Goal: Use online tool/utility: Utilize a website feature to perform a specific function

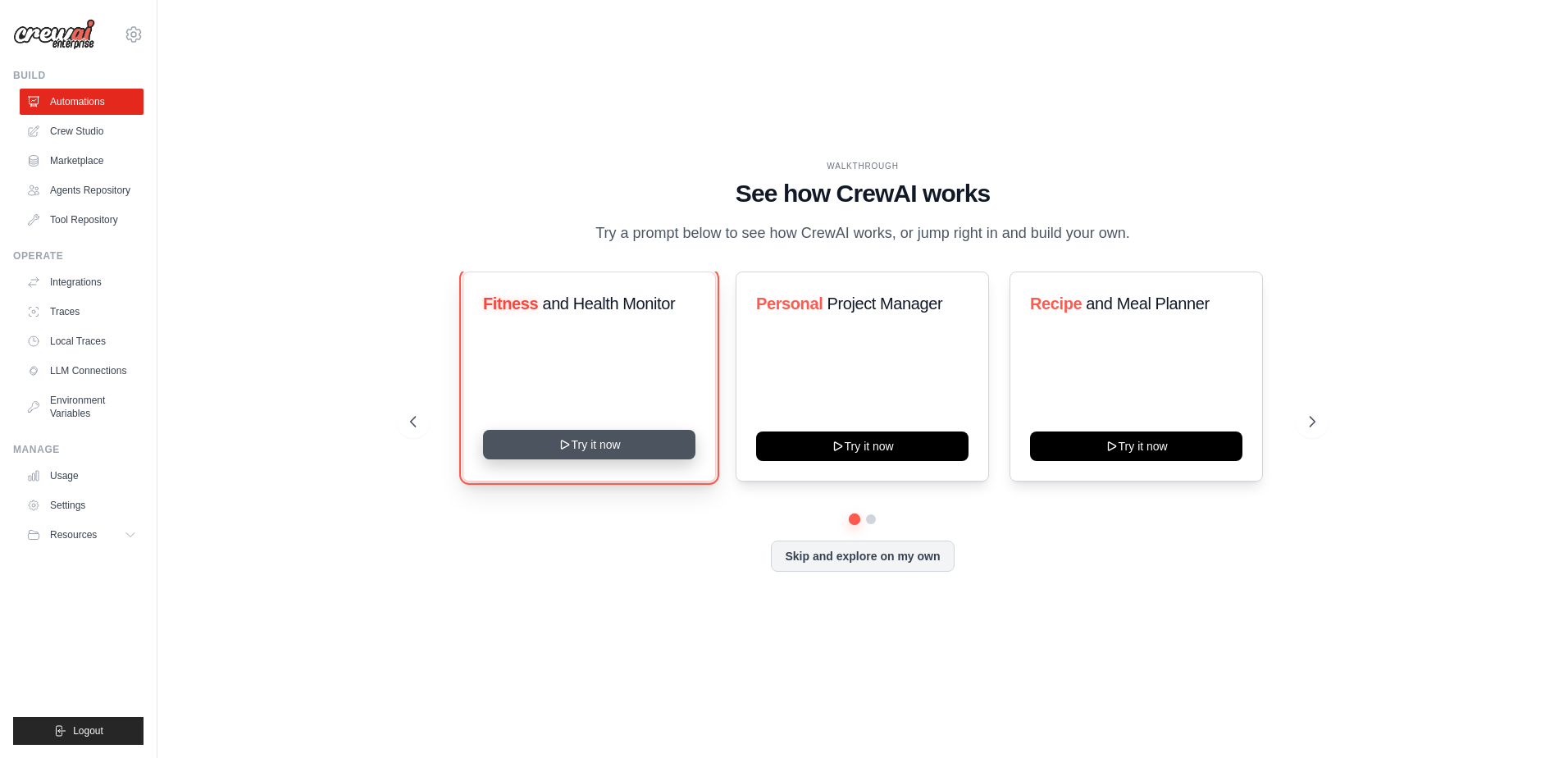
click at [632, 437] on button "Try it now" at bounding box center [589, 443] width 212 height 29
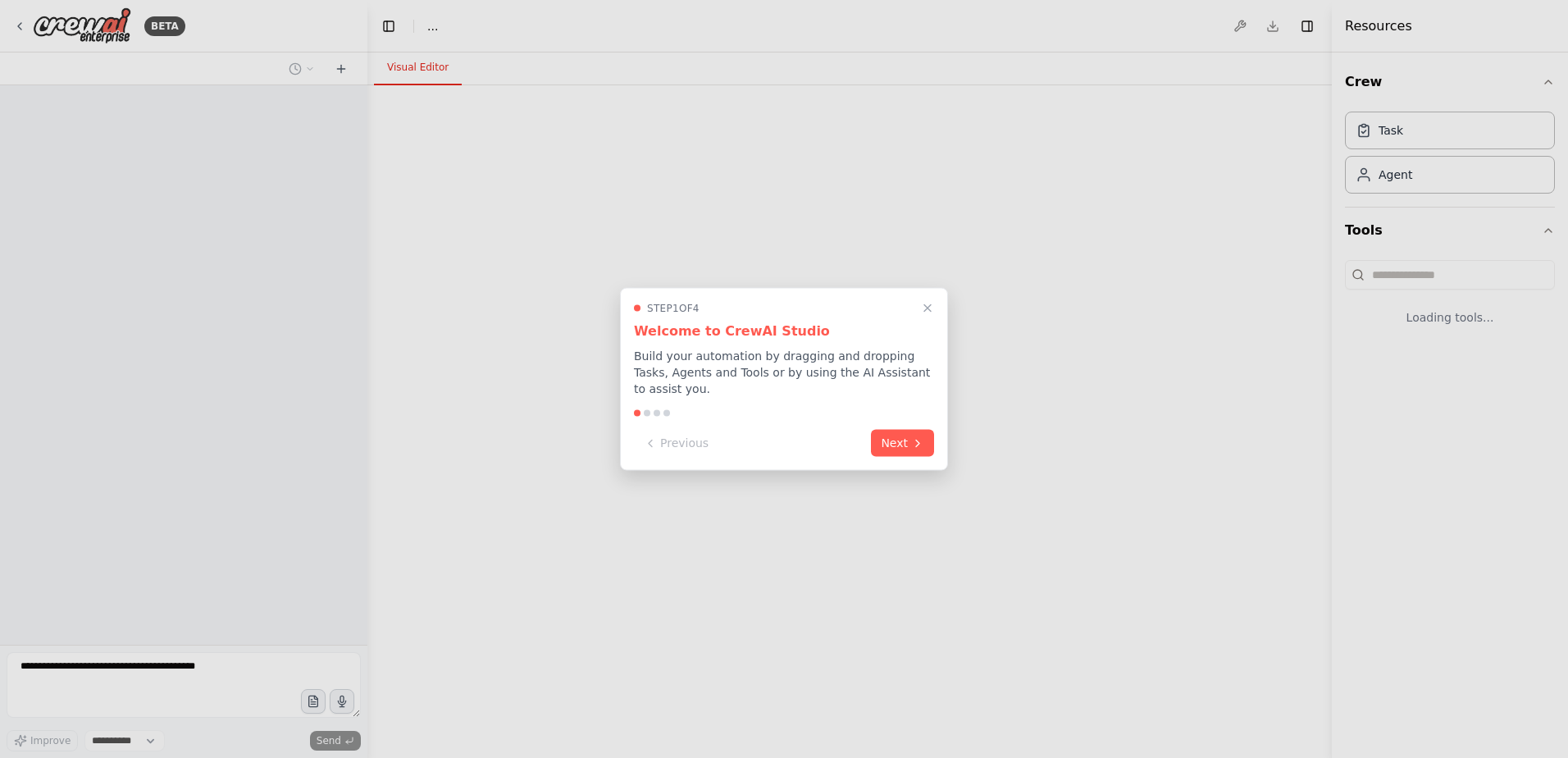
select select "****"
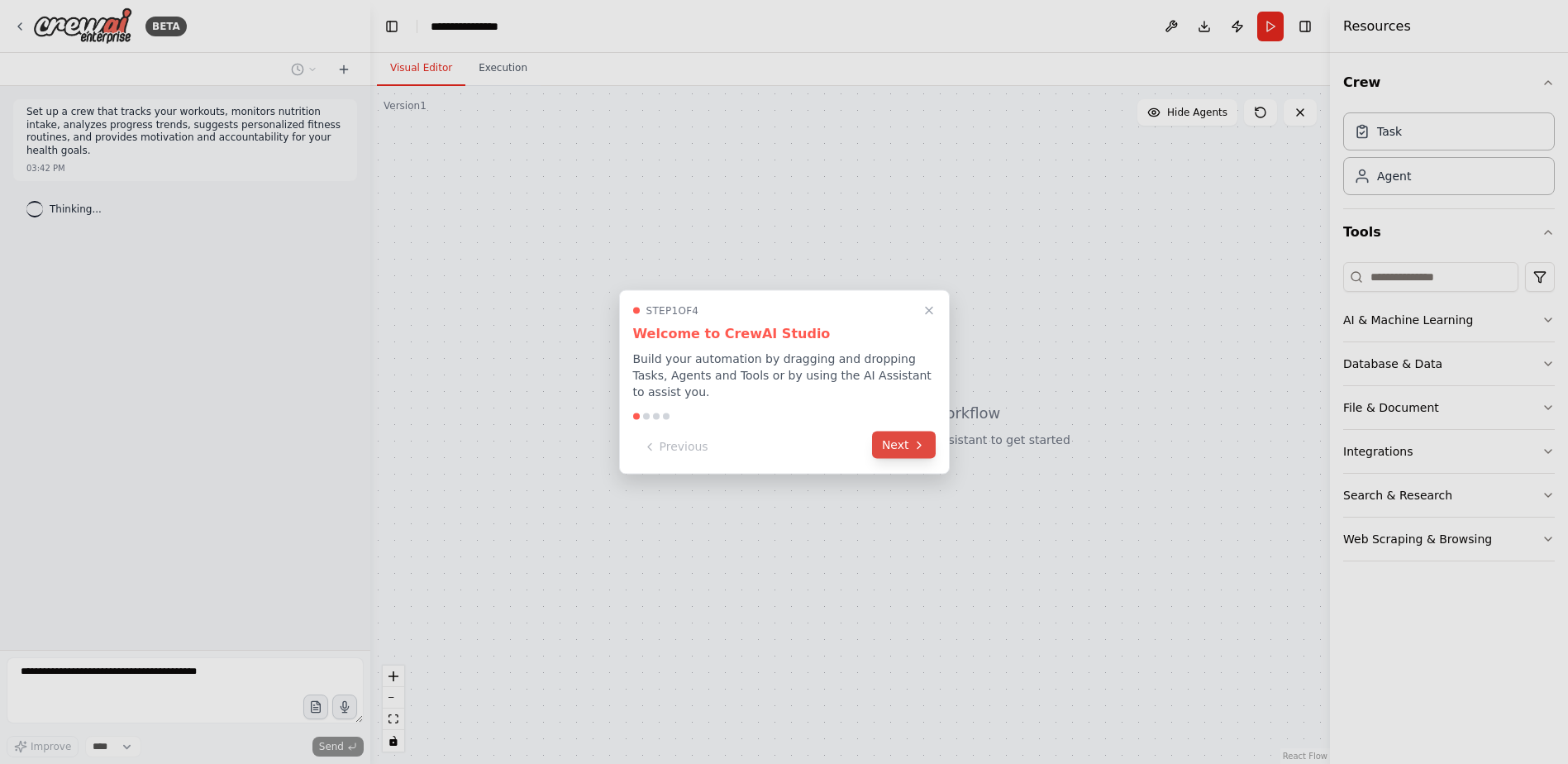
click at [907, 443] on button "Next" at bounding box center [903, 445] width 64 height 28
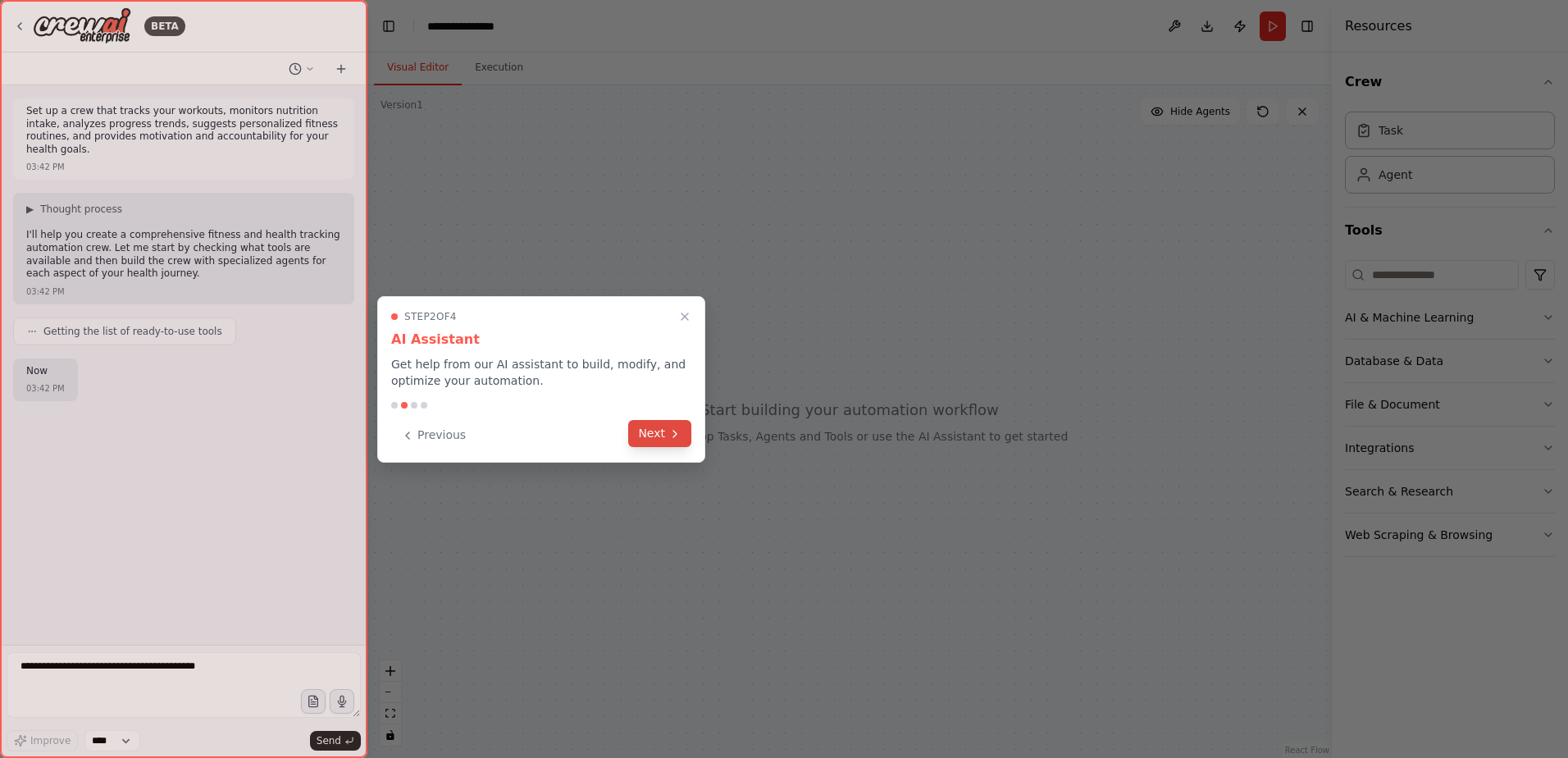
click at [675, 439] on icon at bounding box center [674, 434] width 13 height 13
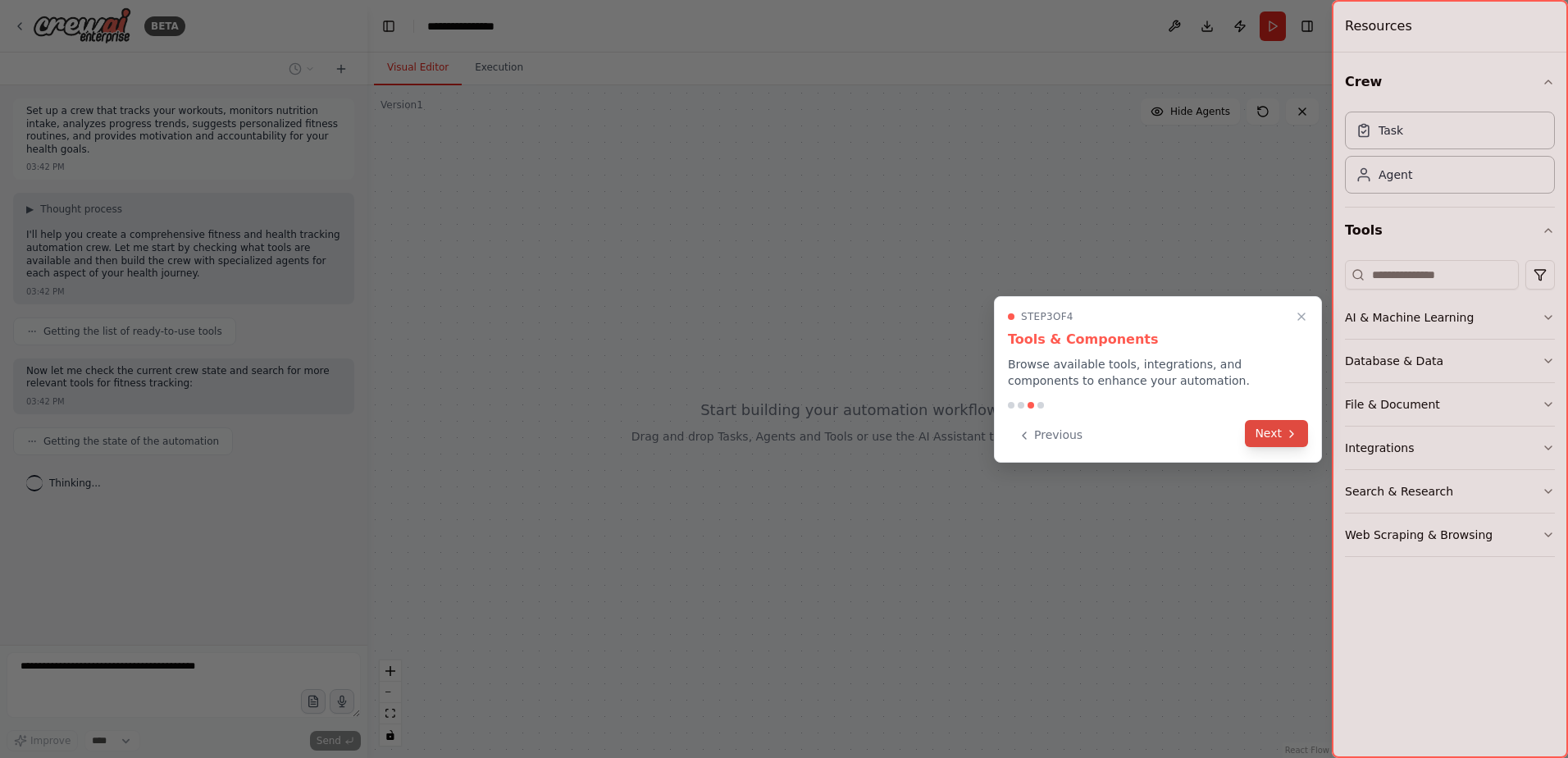
click at [1291, 437] on icon at bounding box center [1291, 434] width 13 height 13
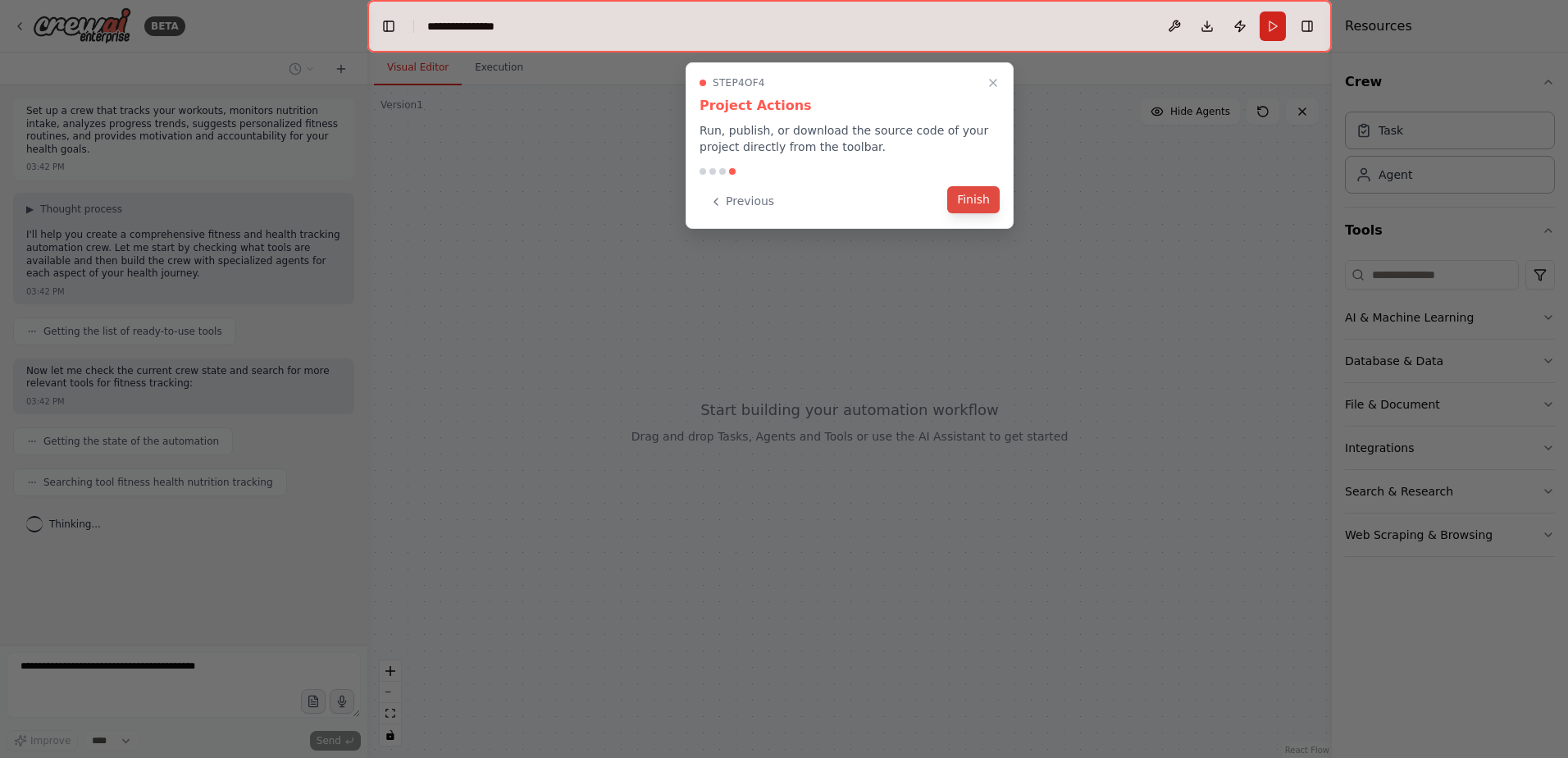
click at [988, 197] on button "Finish" at bounding box center [973, 199] width 53 height 27
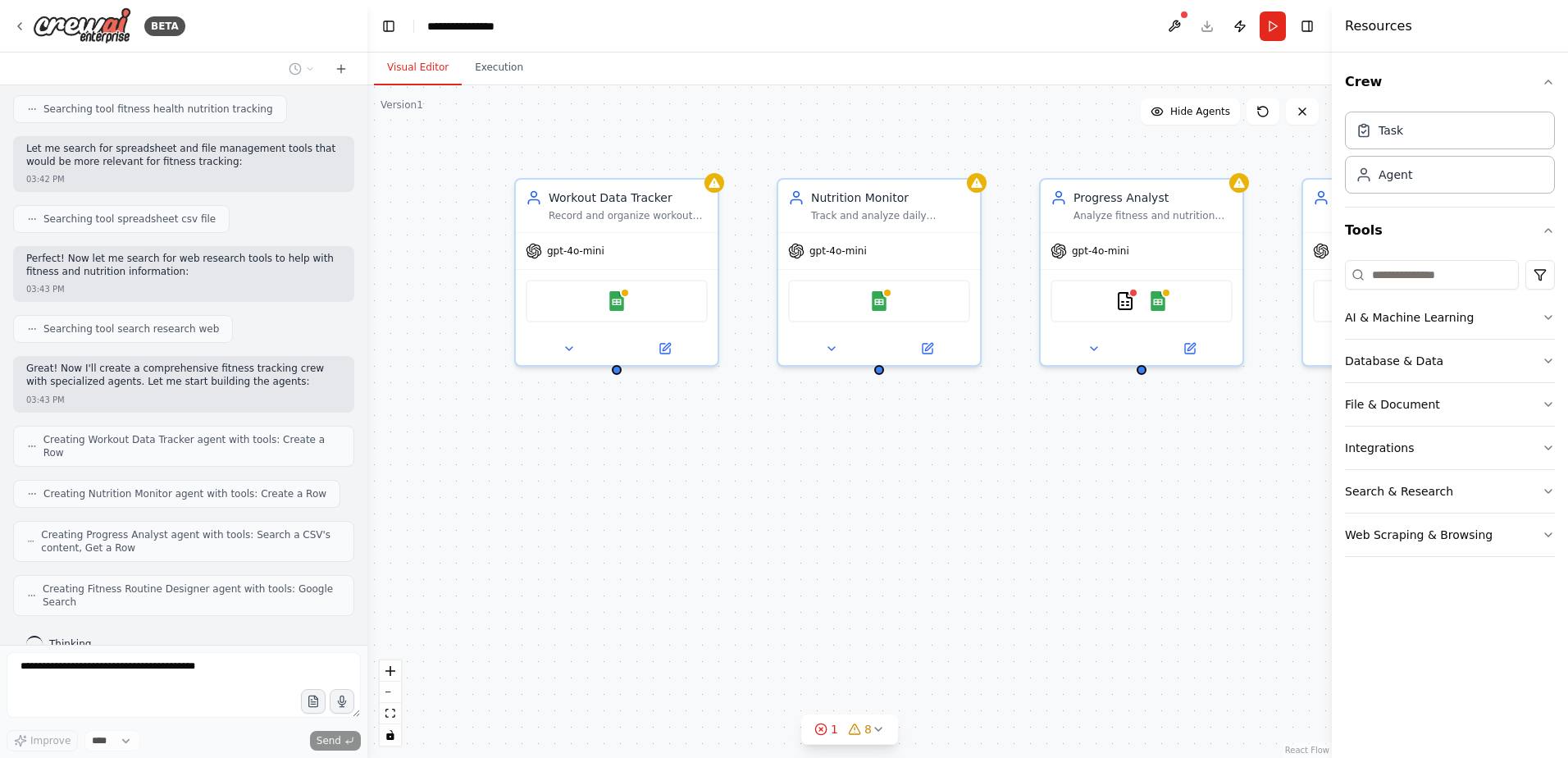
scroll to position [427, 0]
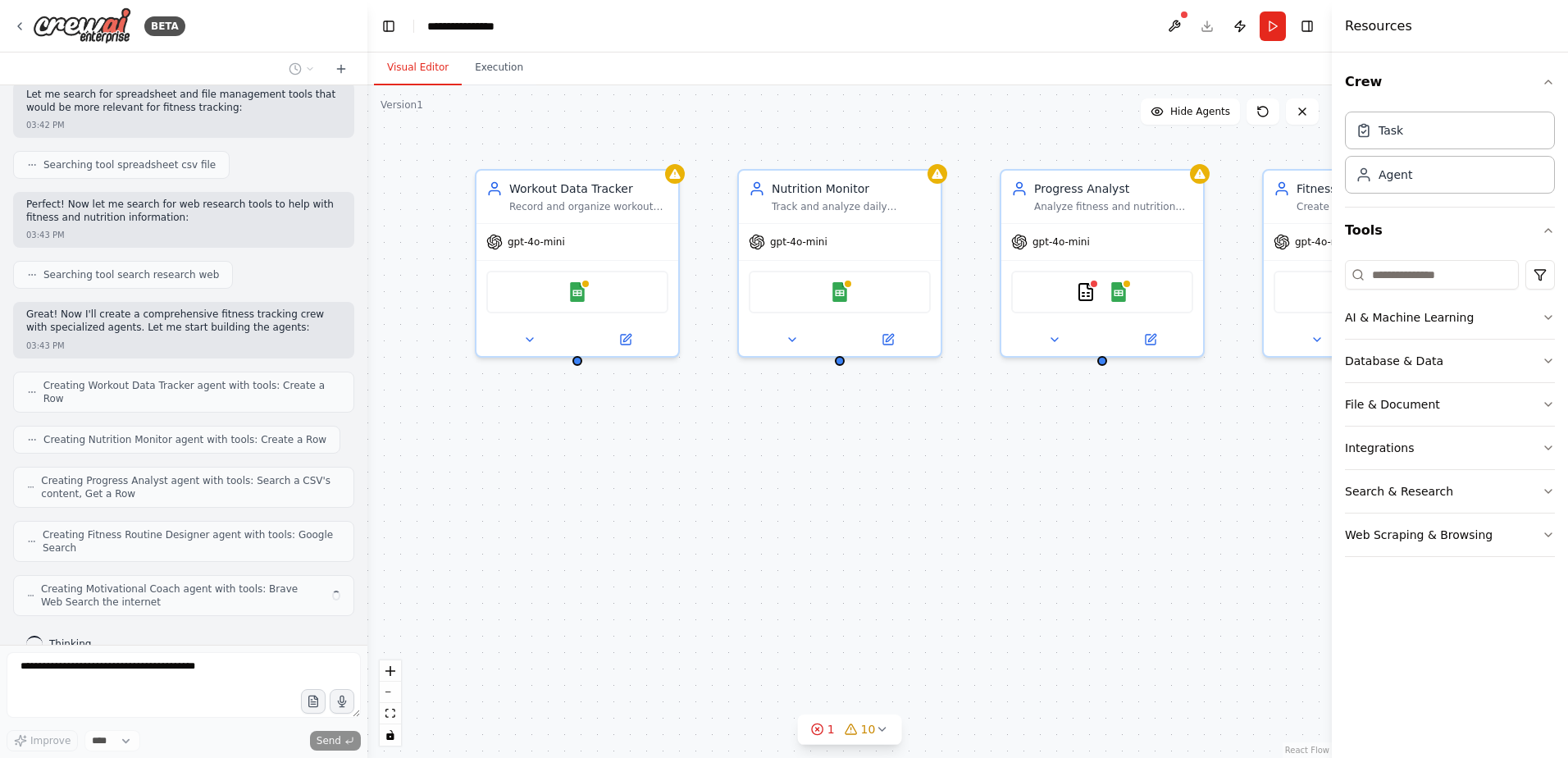
drag, startPoint x: 1053, startPoint y: 435, endPoint x: 1077, endPoint y: 436, distance: 24.0
click at [1077, 436] on div "Workout Data Tracker Record and organize workout sessions for {user_name}, trac…" at bounding box center [850, 421] width 964 height 673
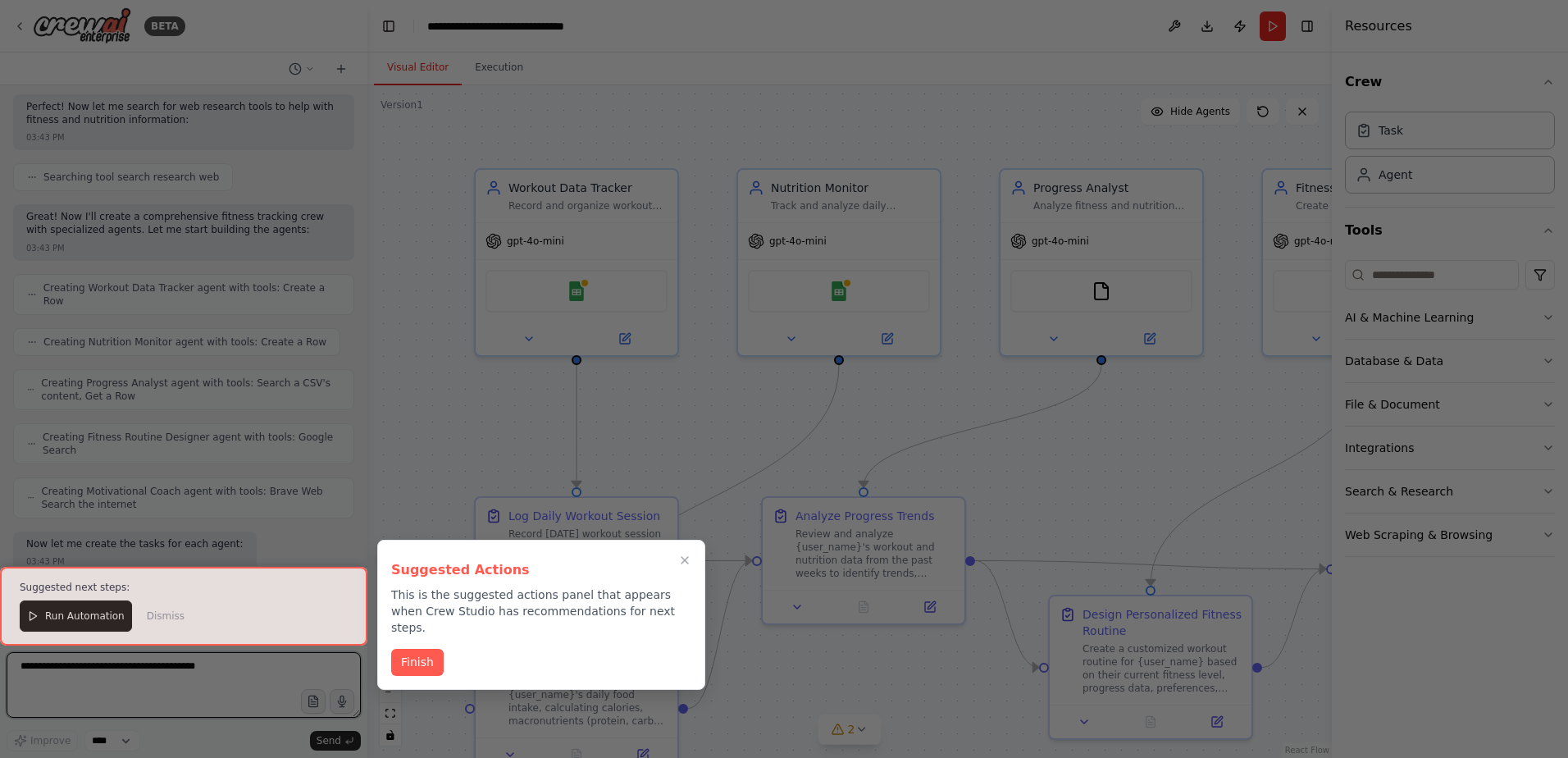
scroll to position [1946, 0]
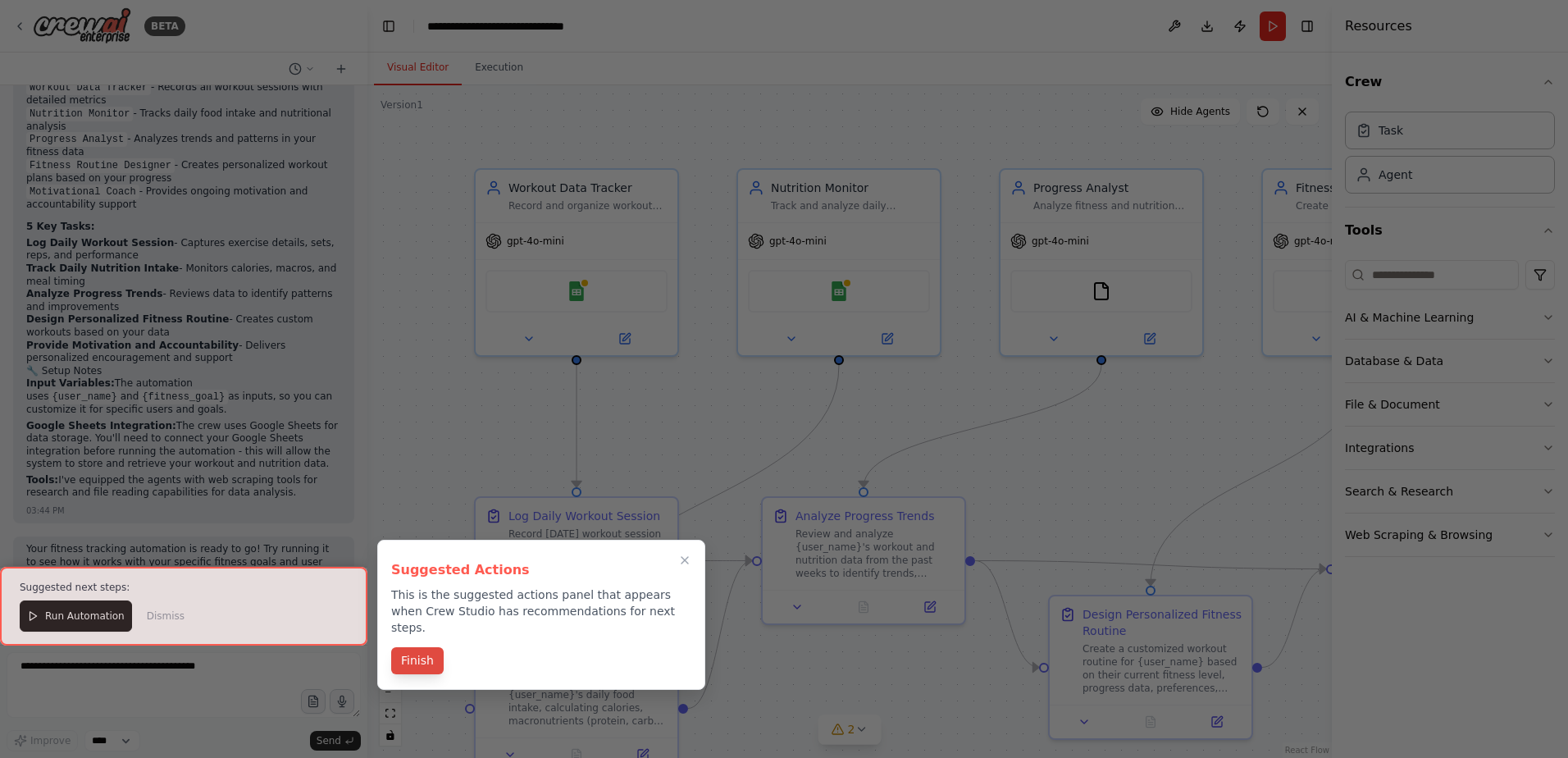
click at [422, 650] on button "Finish" at bounding box center [418, 660] width 53 height 27
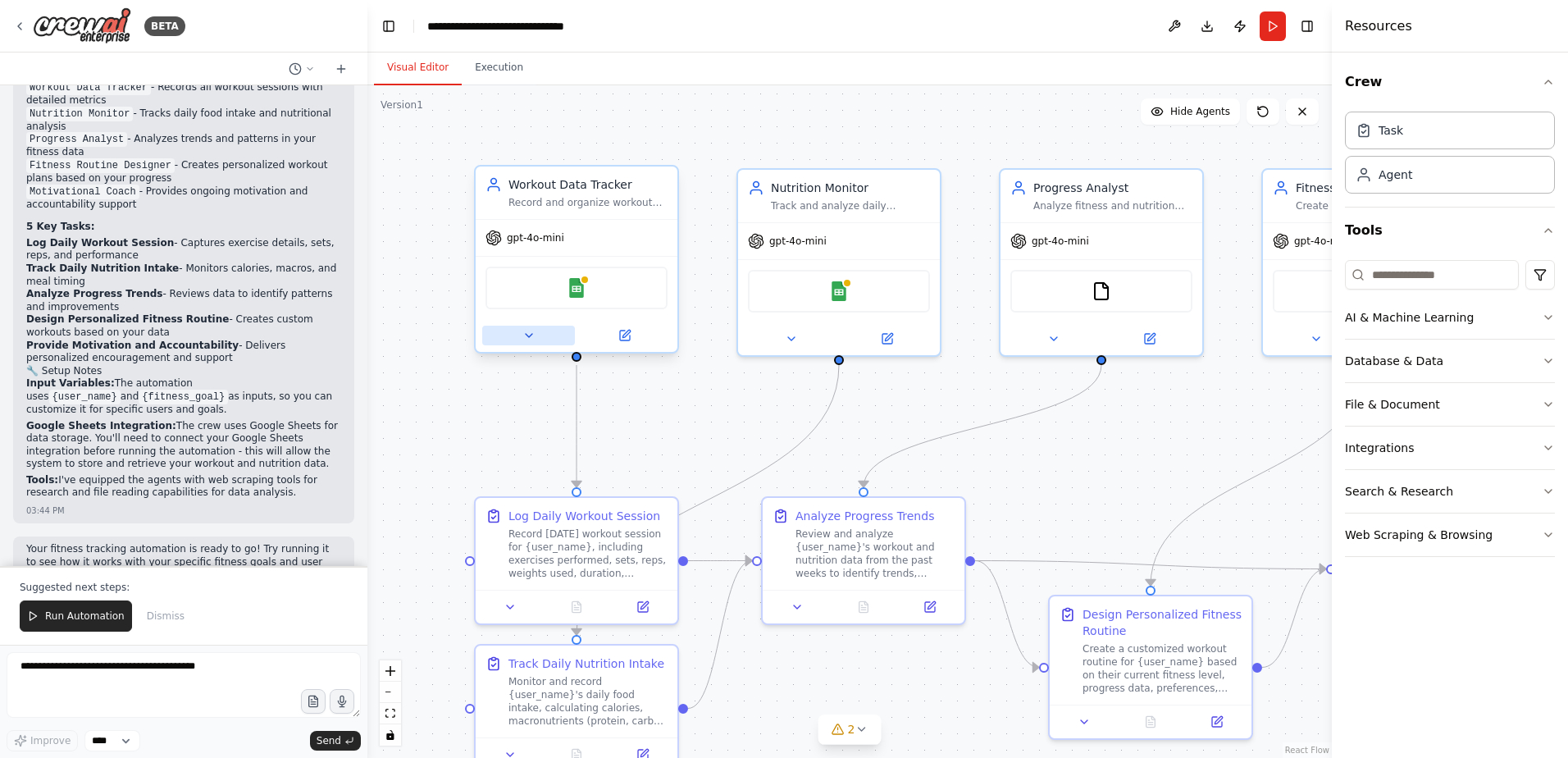
click at [531, 335] on icon at bounding box center [529, 335] width 13 height 13
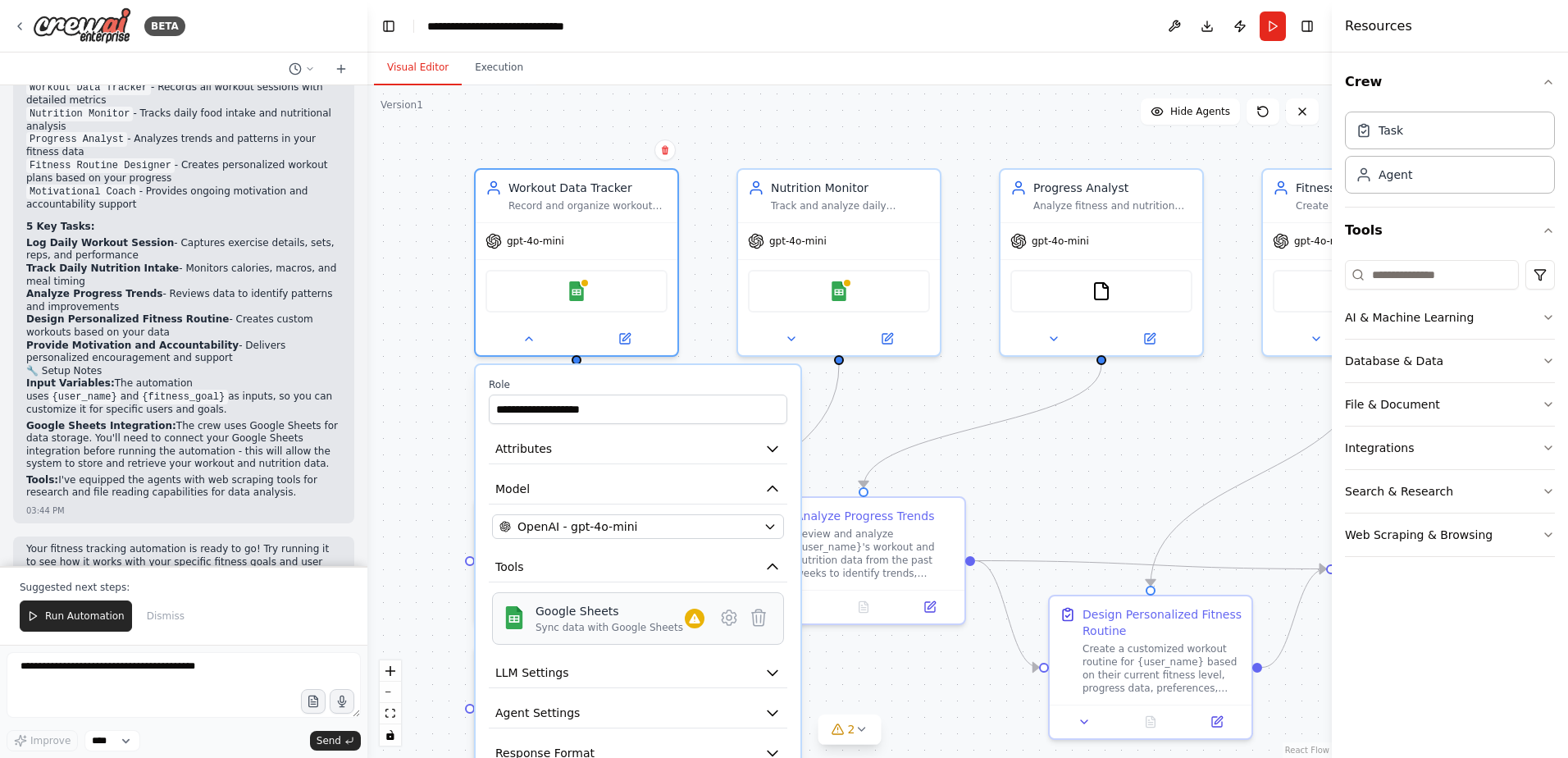
click at [628, 629] on div "Sync data with Google Sheets" at bounding box center [608, 627] width 147 height 13
click at [577, 618] on div "Google Sheets" at bounding box center [608, 611] width 147 height 17
click at [1408, 435] on button "Integrations" at bounding box center [1450, 448] width 210 height 42
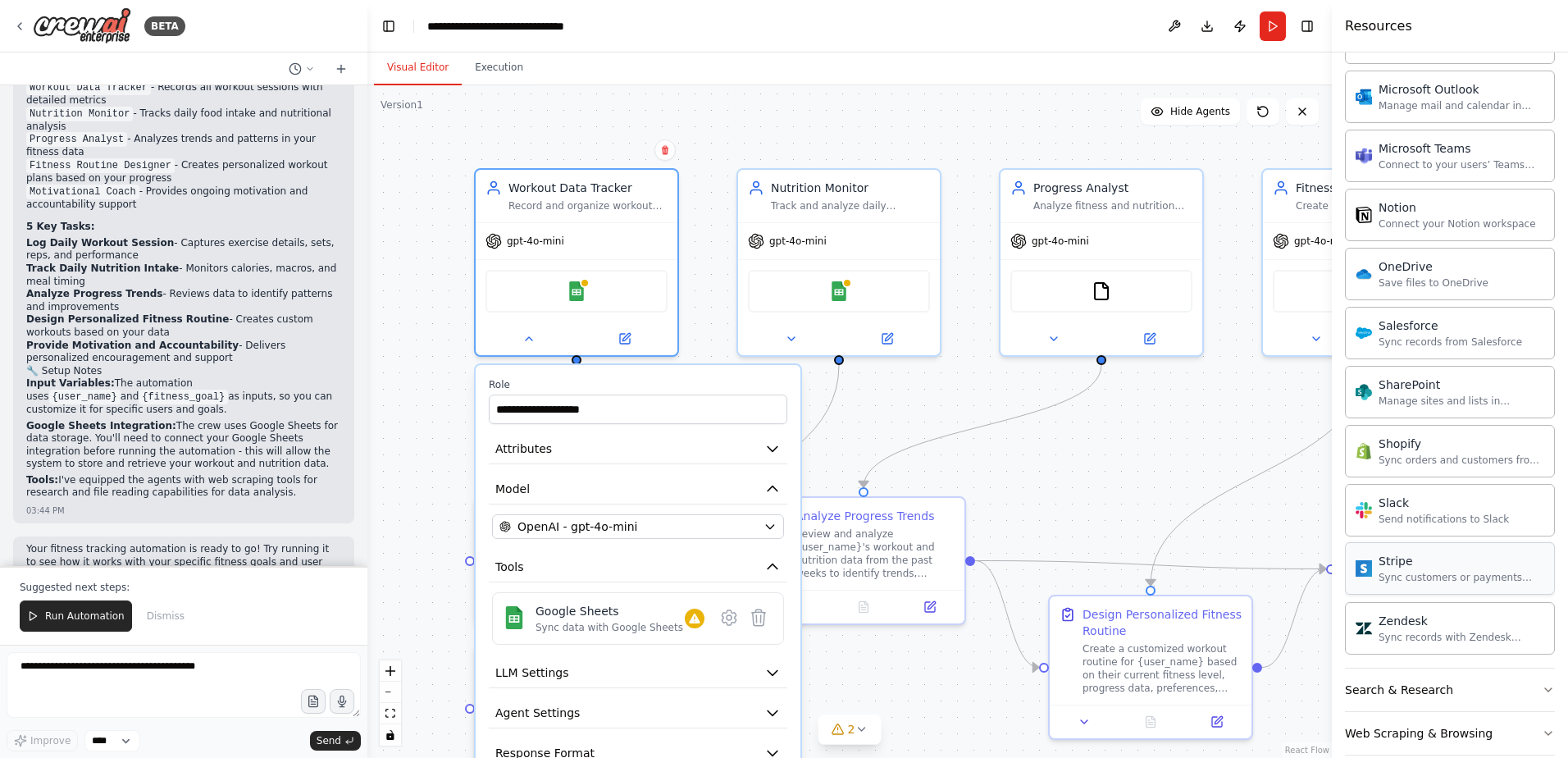
scroll to position [1137, 0]
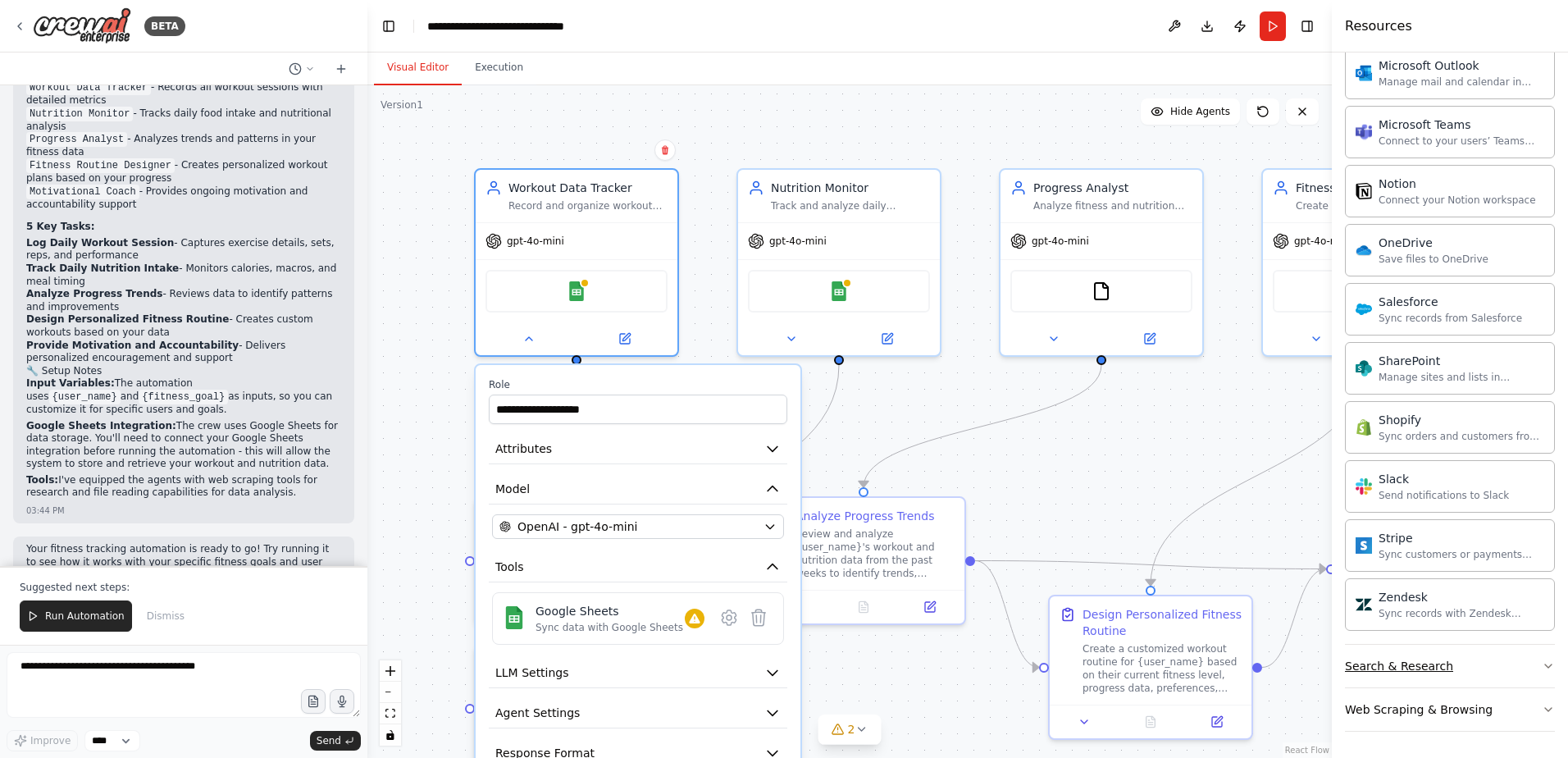
click at [1441, 670] on button "Search & Research" at bounding box center [1450, 665] width 210 height 42
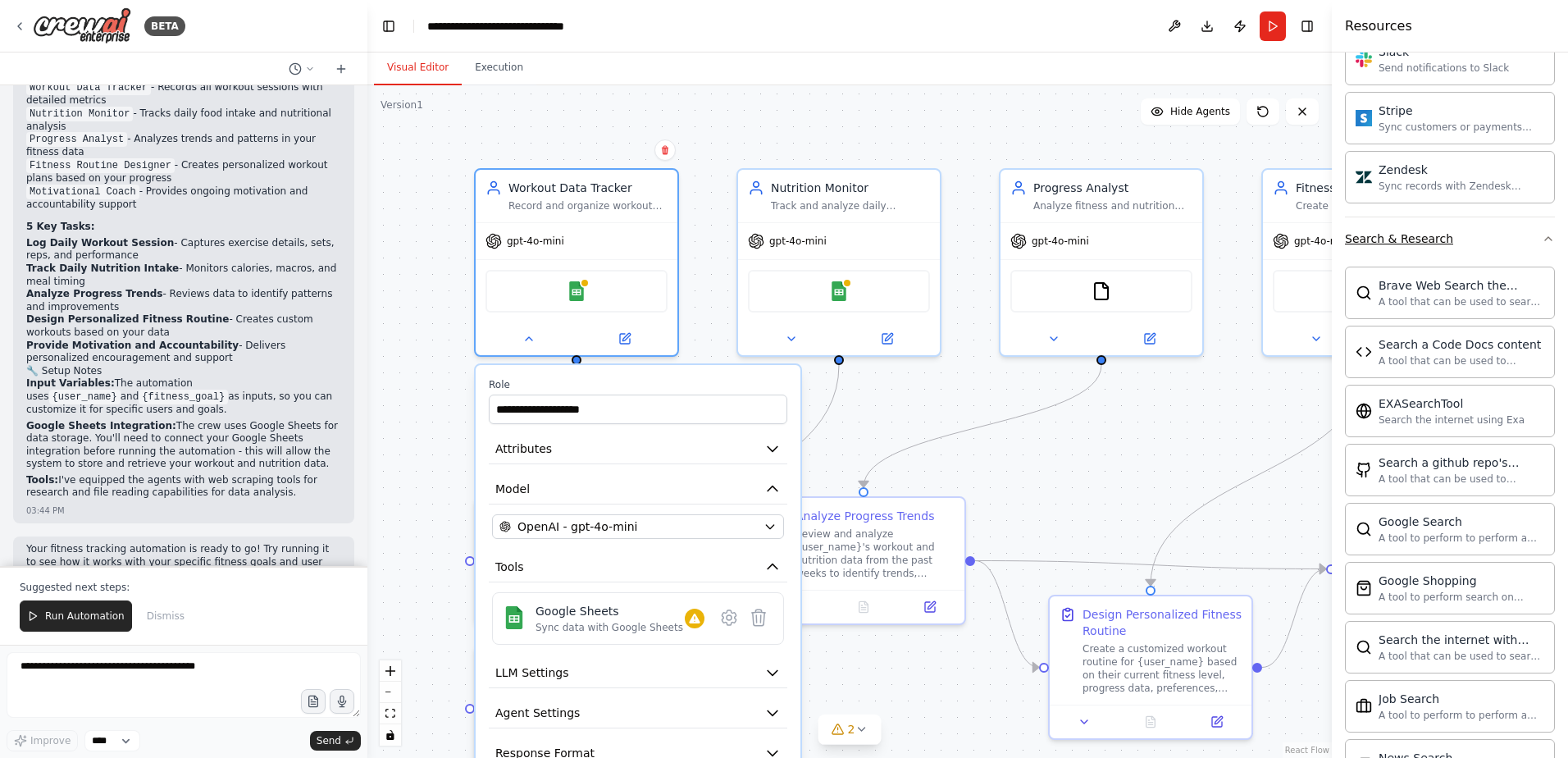
scroll to position [1572, 0]
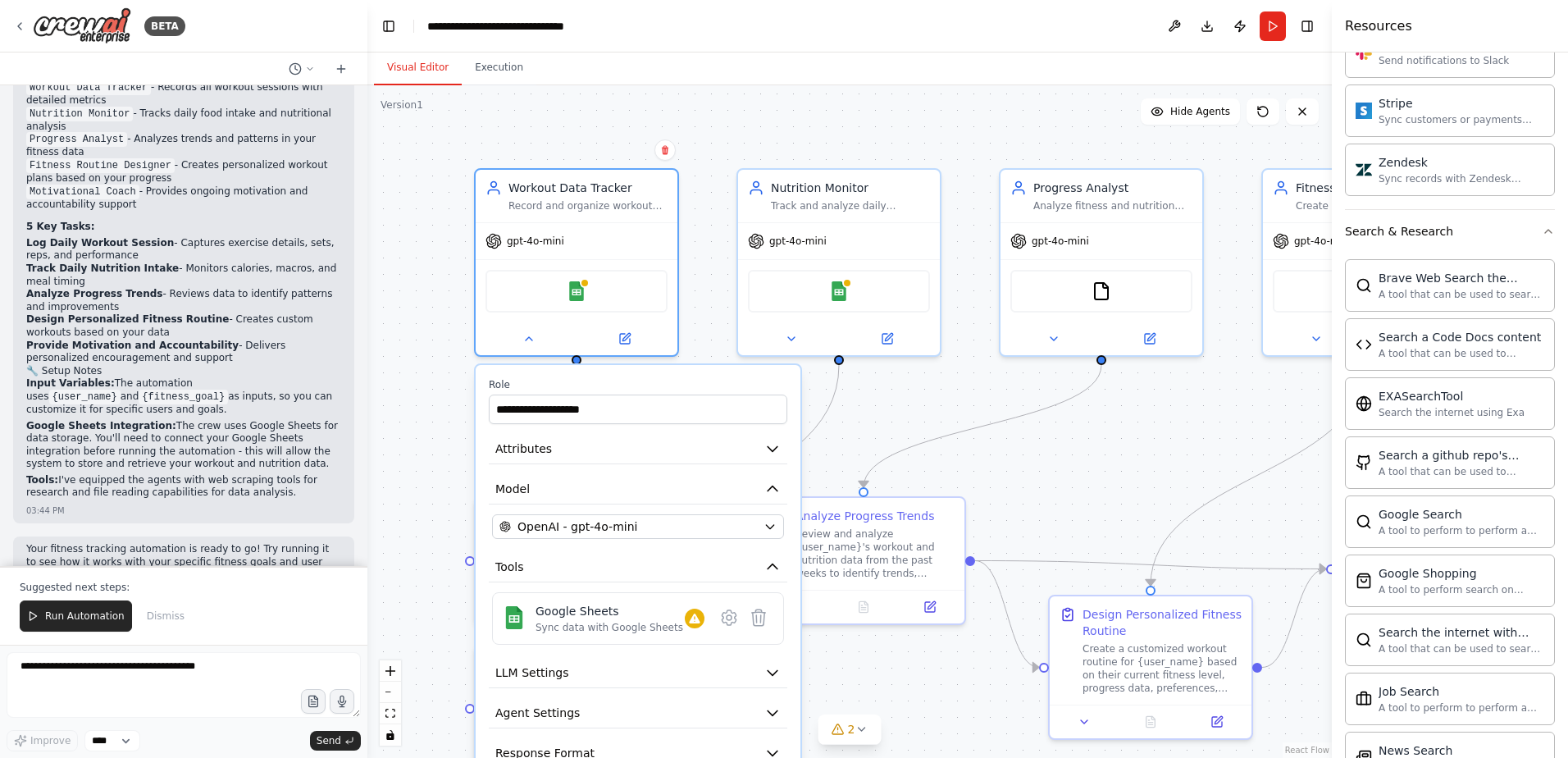
click at [1119, 486] on div ".deletable-edge-delete-btn { width: 20px; height: 20px; border: 0px solid #ffff…" at bounding box center [850, 421] width 964 height 673
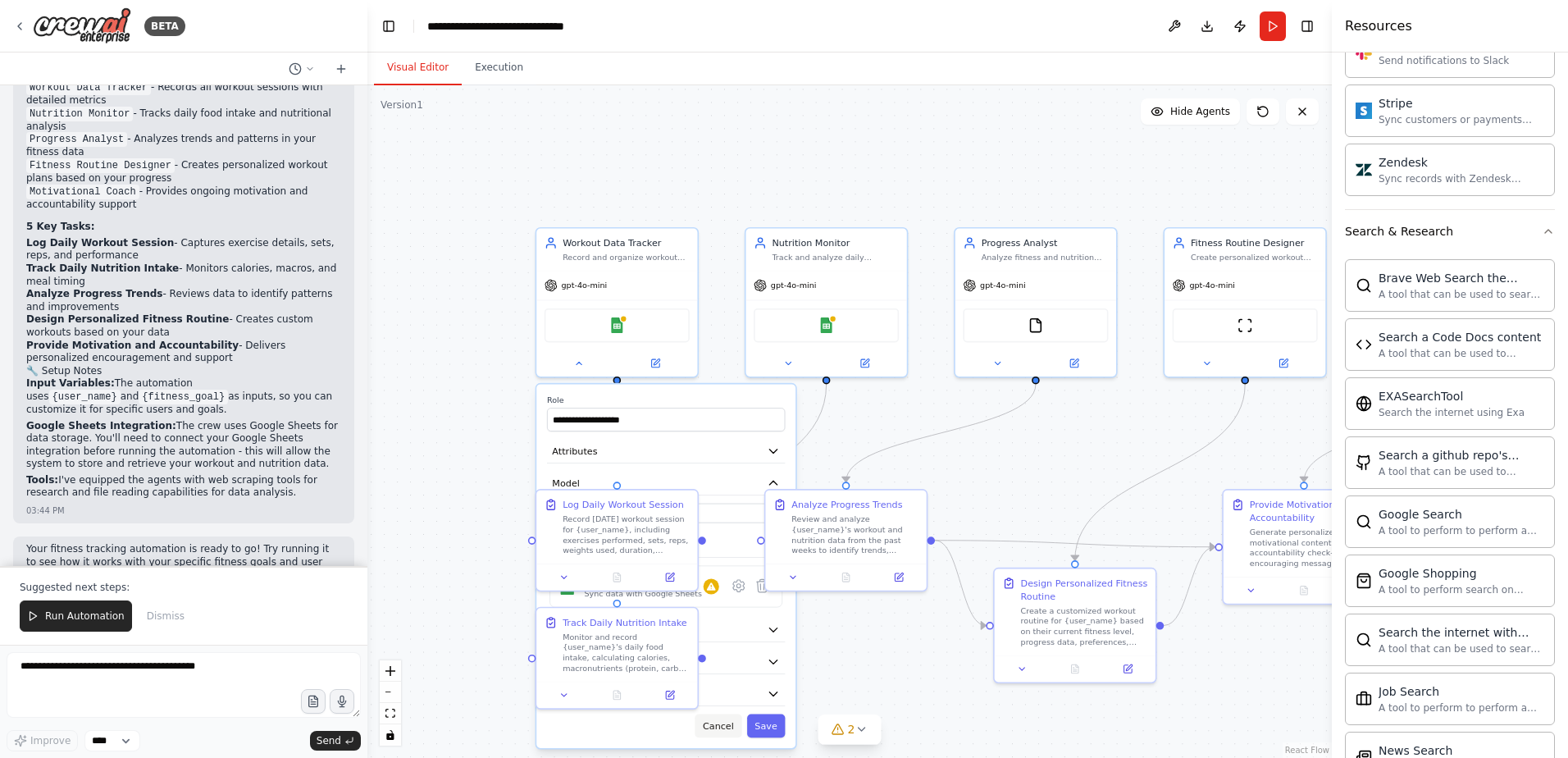
click at [723, 725] on button "Cancel" at bounding box center [717, 725] width 47 height 24
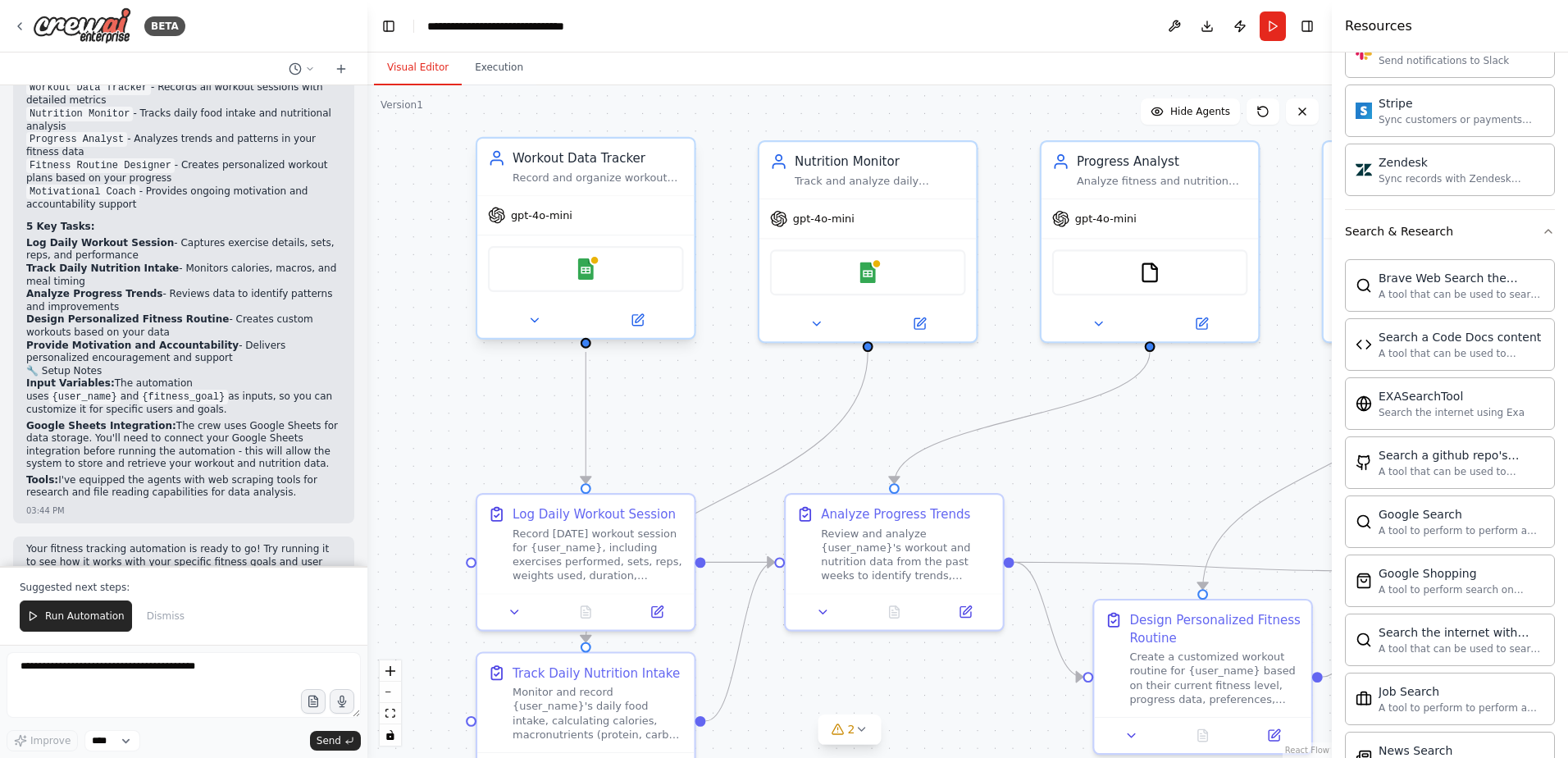
click at [554, 221] on span "gpt-4o-mini" at bounding box center [542, 215] width 62 height 14
click at [524, 217] on span "gpt-4o-mini" at bounding box center [542, 215] width 62 height 14
click at [533, 323] on icon at bounding box center [534, 320] width 14 height 14
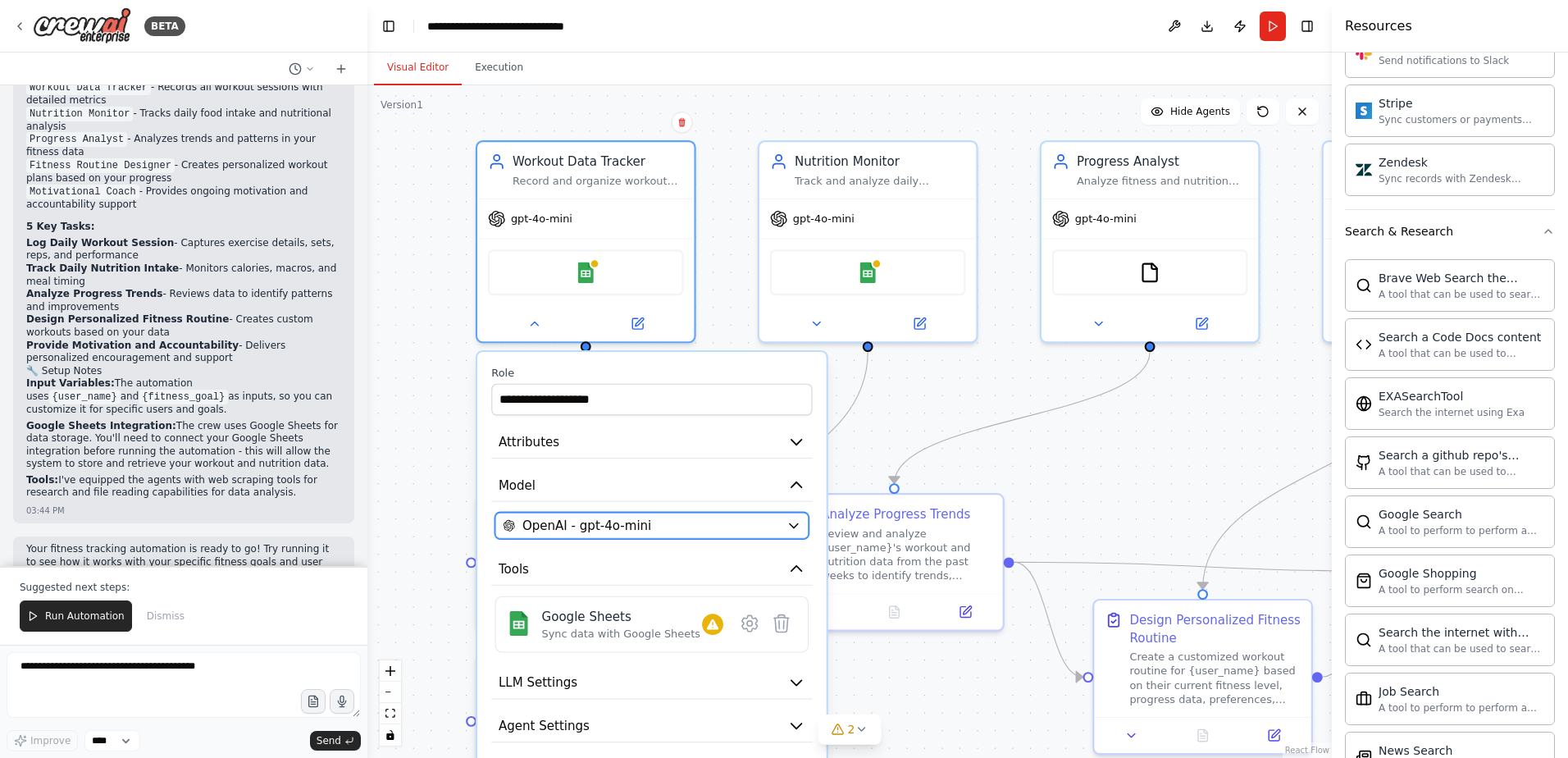
click at [578, 524] on span "OpenAI - gpt-4o-mini" at bounding box center [587, 525] width 129 height 18
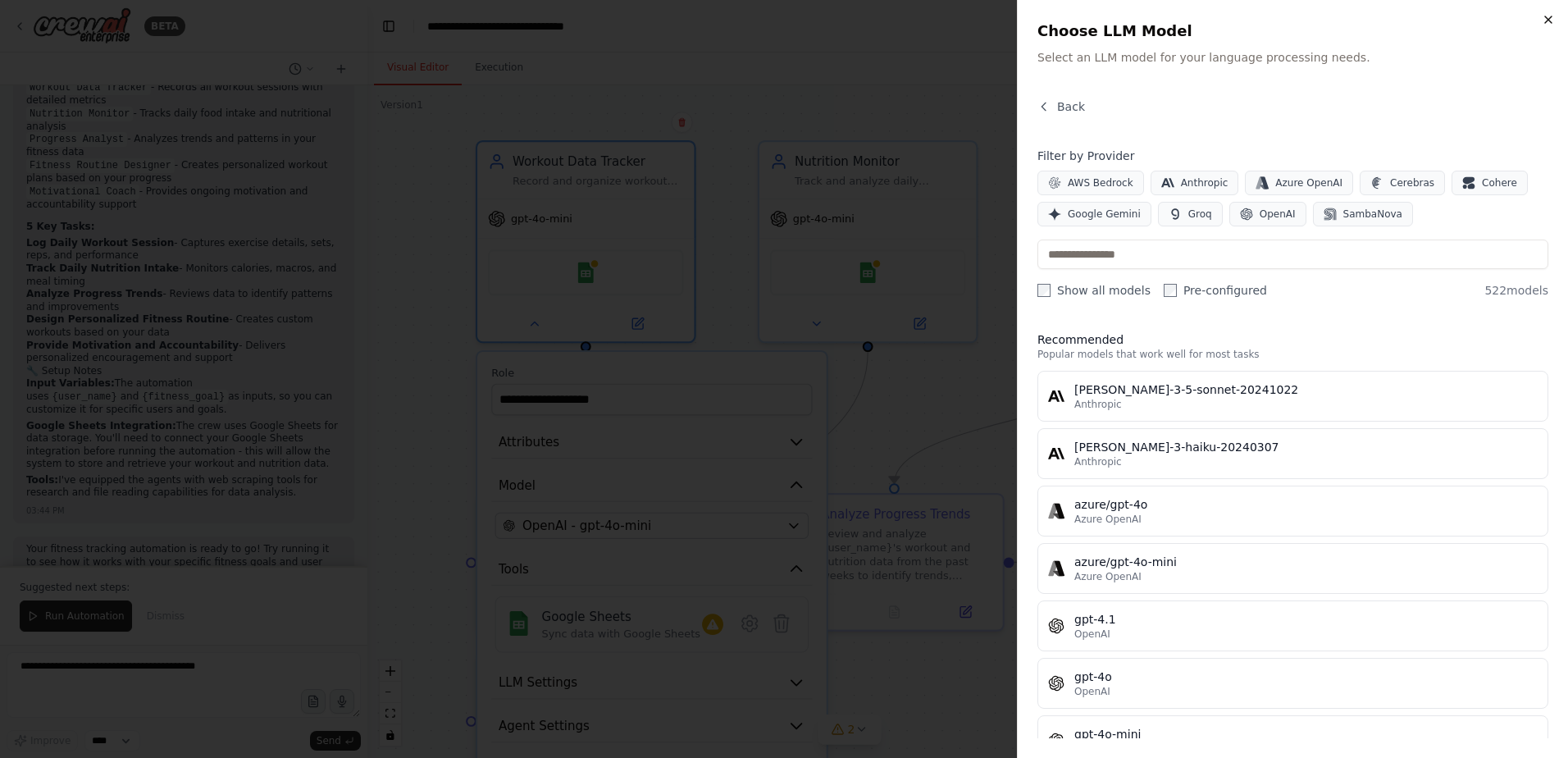
click at [1549, 17] on icon "button" at bounding box center [1548, 19] width 13 height 13
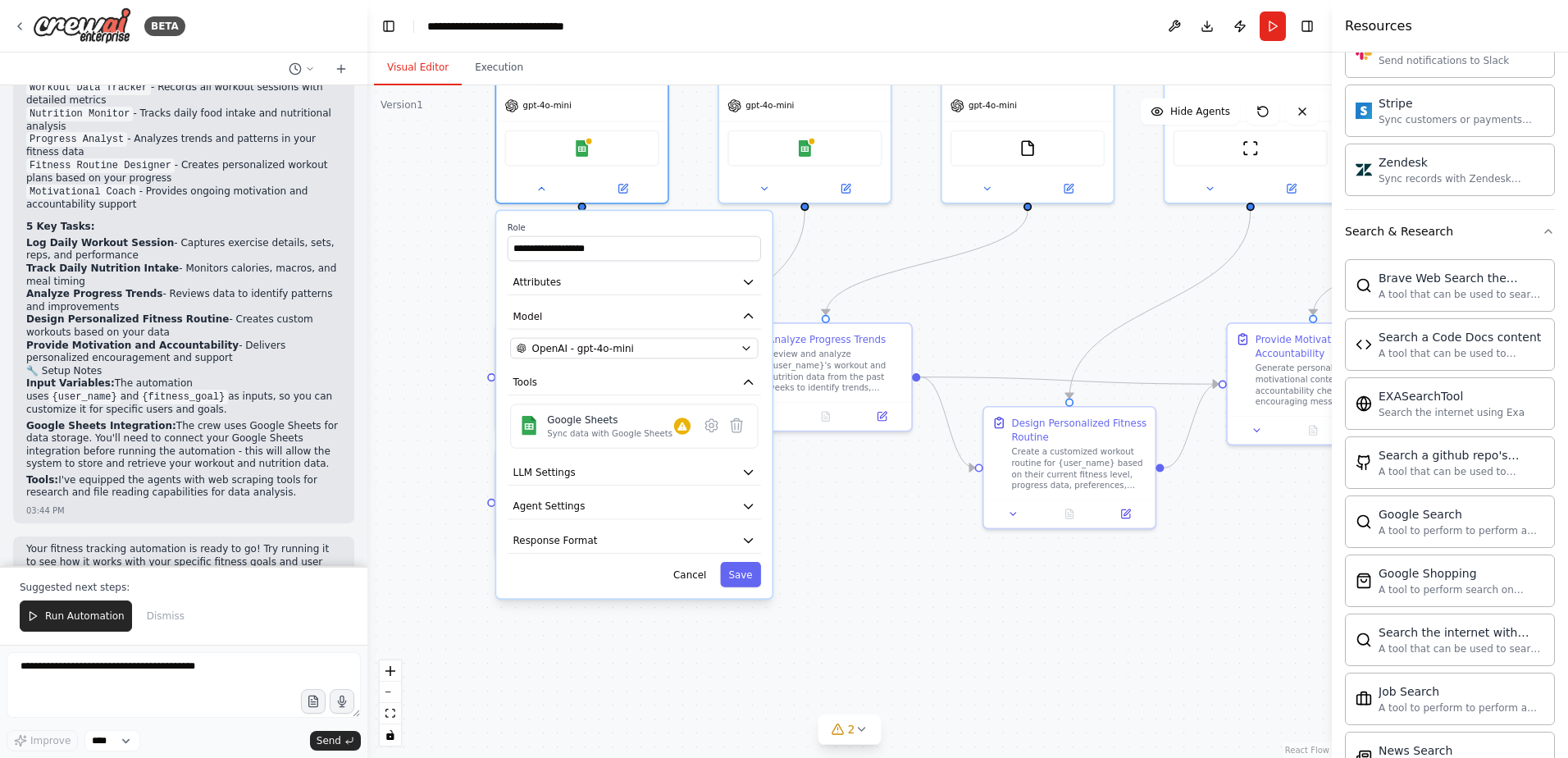
drag, startPoint x: 854, startPoint y: 502, endPoint x: 842, endPoint y: 307, distance: 195.4
click at [842, 307] on div ".deletable-edge-delete-btn { width: 20px; height: 20px; border: 0px solid #ffff…" at bounding box center [850, 421] width 964 height 673
click at [700, 575] on button "Cancel" at bounding box center [689, 574] width 50 height 26
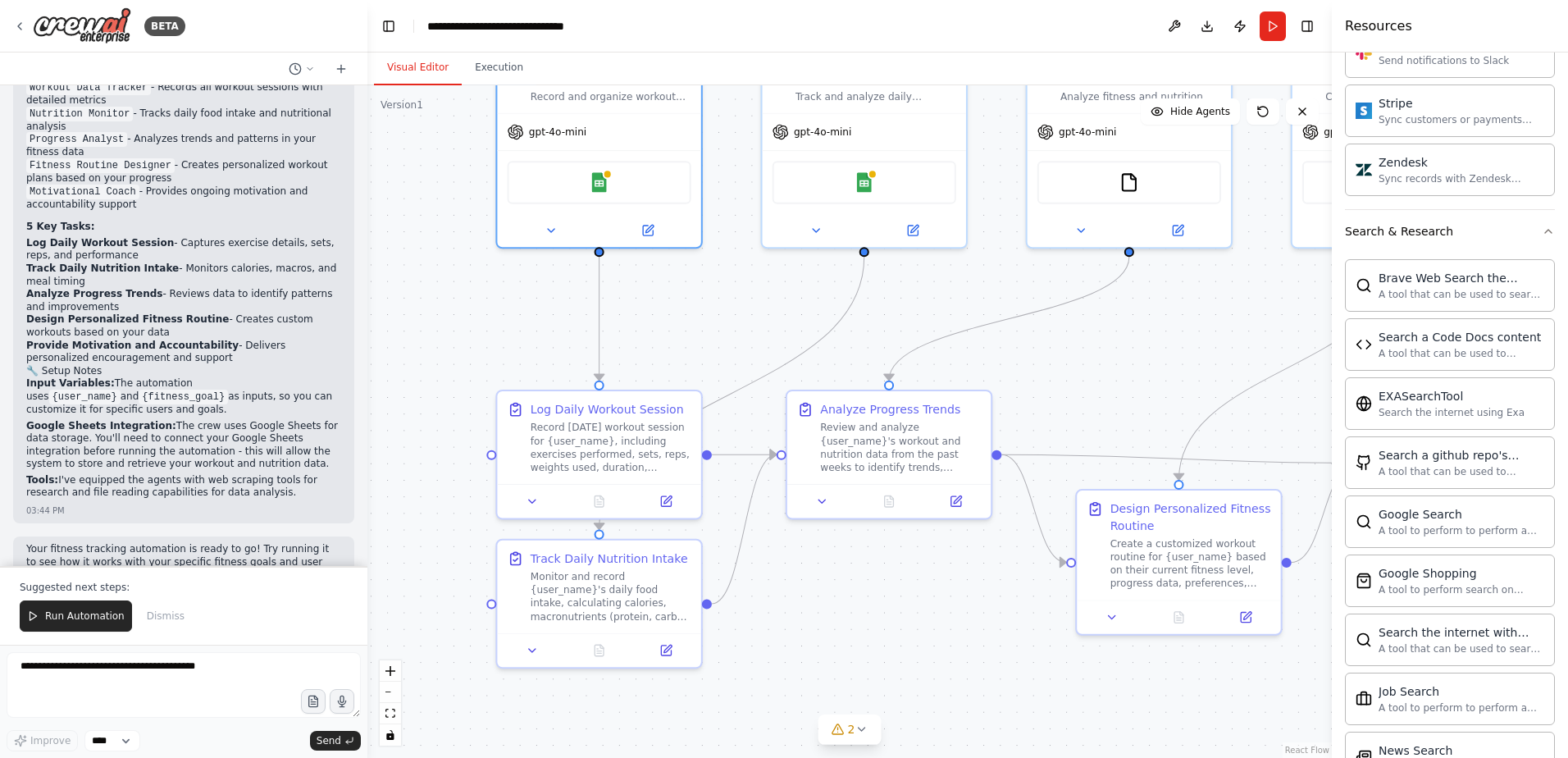
drag, startPoint x: 710, startPoint y: 297, endPoint x: 772, endPoint y: 365, distance: 92.0
click at [772, 365] on div ".deletable-edge-delete-btn { width: 20px; height: 20px; border: 0px solid #ffff…" at bounding box center [850, 421] width 964 height 673
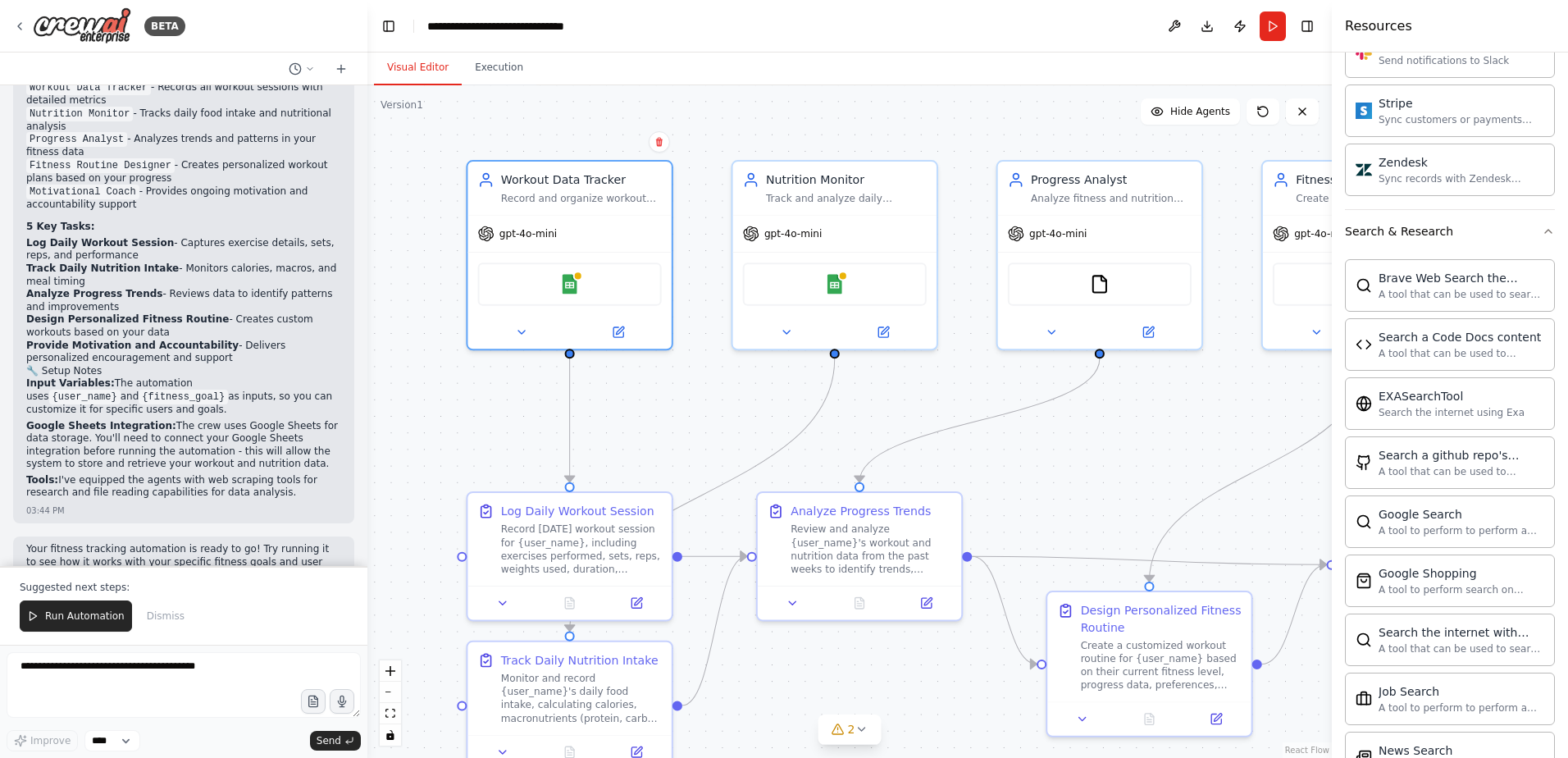
drag, startPoint x: 738, startPoint y: 332, endPoint x: 707, endPoint y: 431, distance: 103.7
click at [707, 431] on div ".deletable-edge-delete-btn { width: 20px; height: 20px; border: 0px solid #ffff…" at bounding box center [850, 421] width 964 height 673
click at [740, 479] on icon "Edge from 0bc75ed6-7d45-4b44-a86d-929366b684f6 to e06480da-bd88-4ace-b015-1e558…" at bounding box center [702, 494] width 264 height 272
click at [747, 479] on icon "Edge from 0bc75ed6-7d45-4b44-a86d-929366b684f6 to e06480da-bd88-4ace-b015-1e558…" at bounding box center [702, 494] width 264 height 272
click at [570, 427] on icon "Edge from 9201019b-b1f3-4163-ae68-ebe8640f5c2b to 07a78a8c-fbb2-45b9-8dc1-bd438…" at bounding box center [570, 420] width 0 height 123
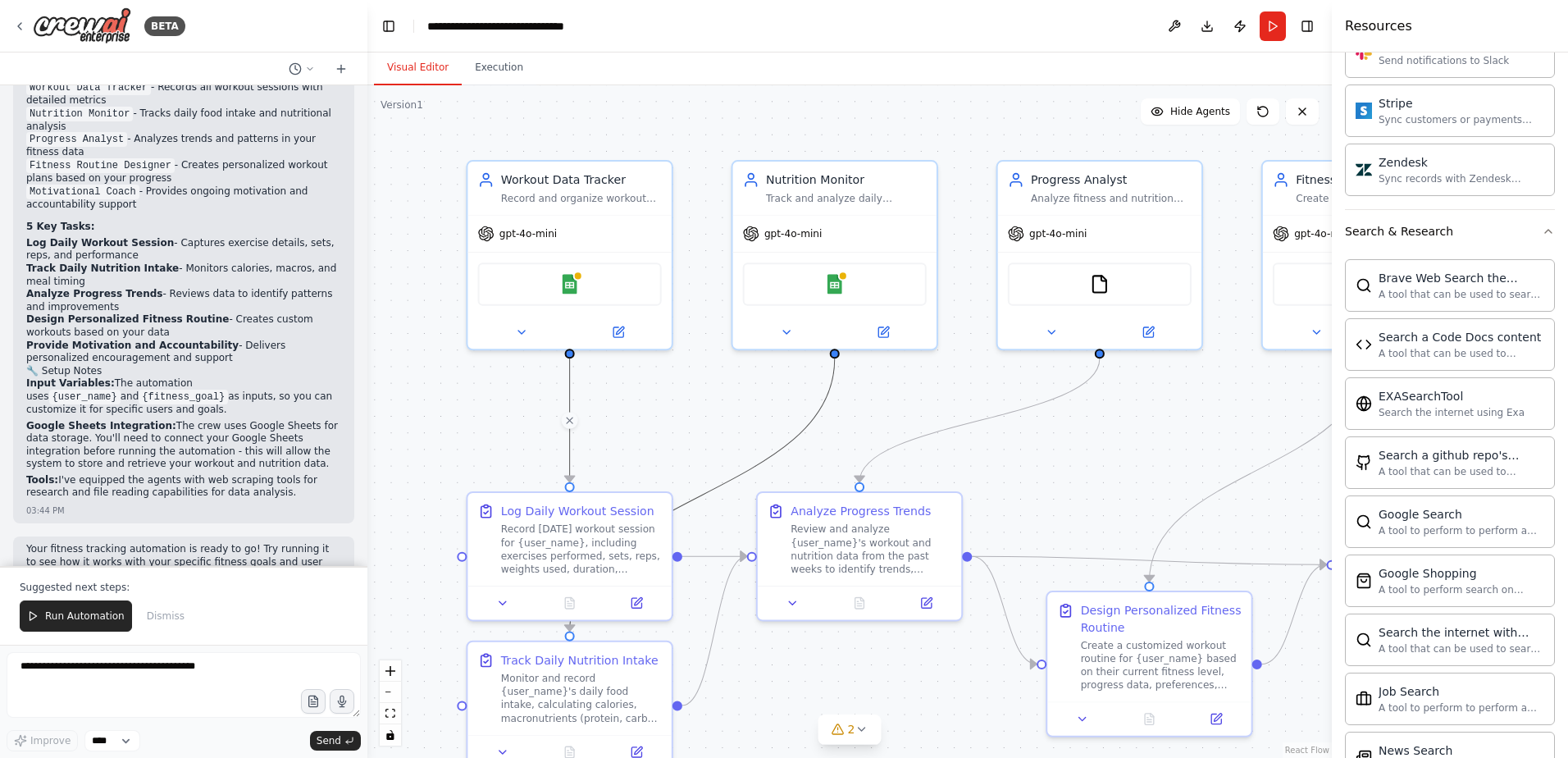
click at [747, 472] on icon "Edge from 0bc75ed6-7d45-4b44-a86d-929366b684f6 to e06480da-bd88-4ace-b015-1e558…" at bounding box center [702, 494] width 264 height 272
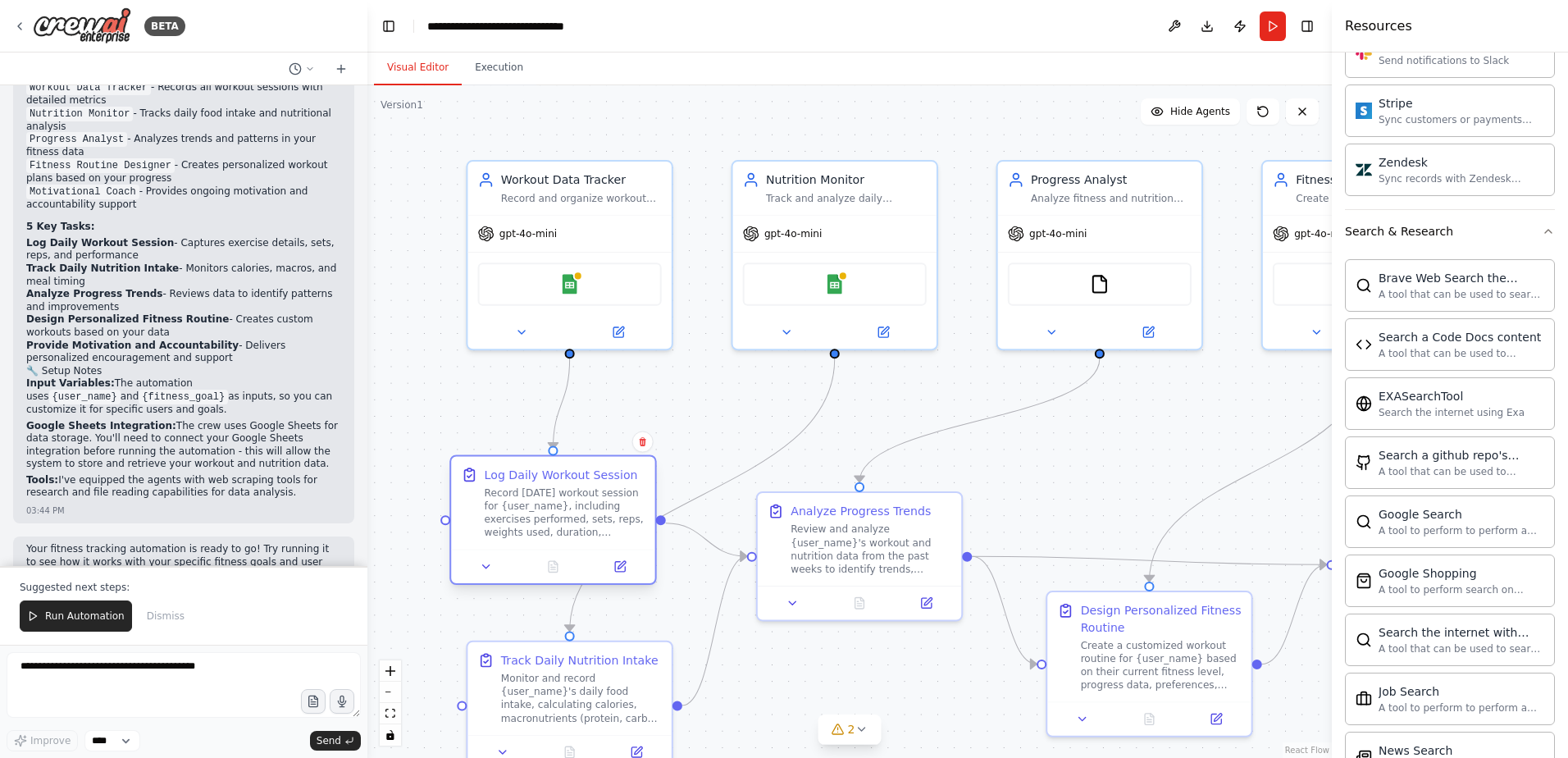
drag, startPoint x: 635, startPoint y: 493, endPoint x: 611, endPoint y: 458, distance: 42.4
click at [611, 458] on div "Log Daily Workout Session Record today's workout session for {user_name}, inclu…" at bounding box center [553, 502] width 204 height 93
click at [721, 487] on icon "Edge from 0bc75ed6-7d45-4b44-a86d-929366b684f6 to e06480da-bd88-4ace-b015-1e558…" at bounding box center [702, 494] width 264 height 272
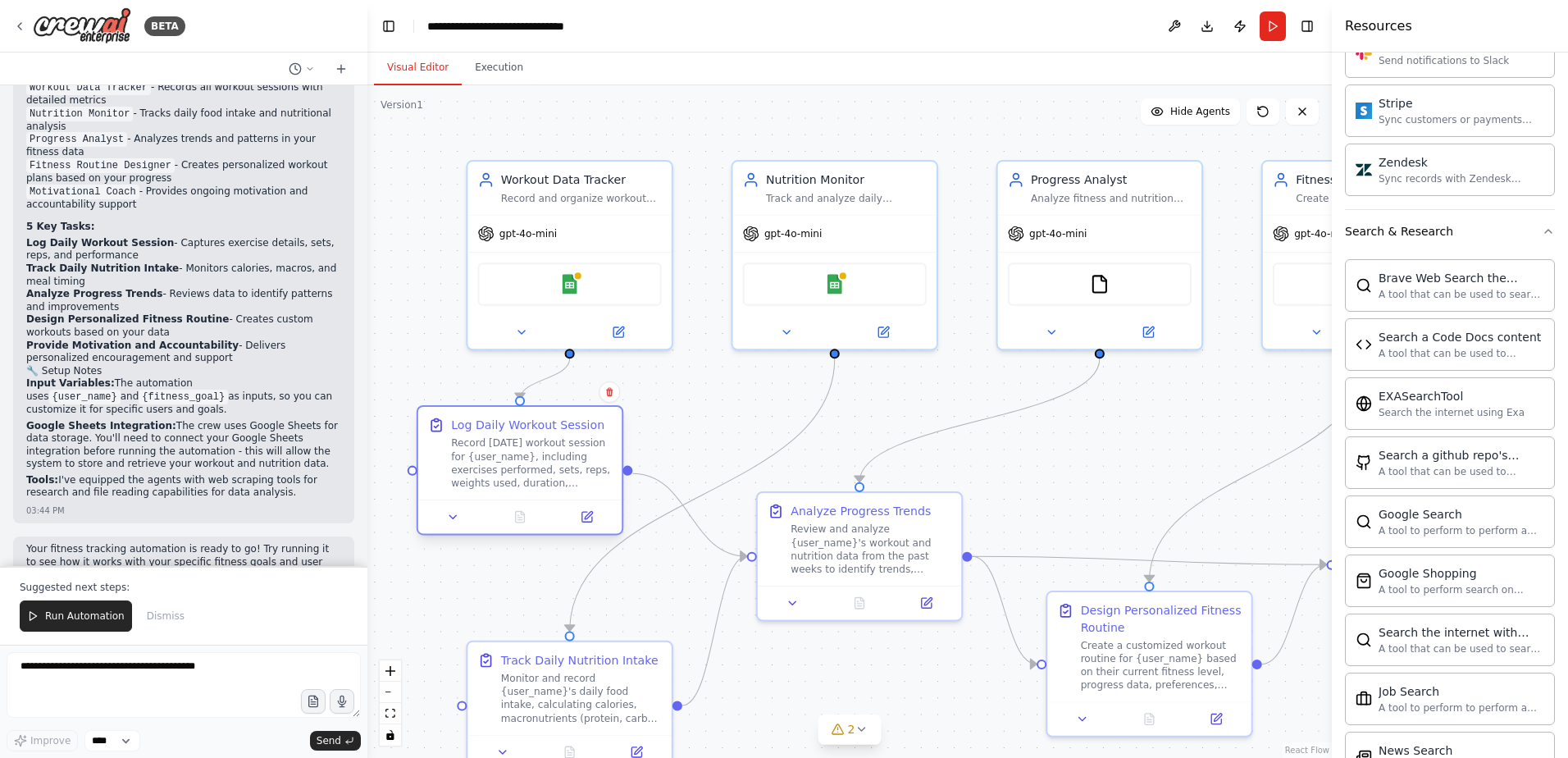
drag, startPoint x: 615, startPoint y: 475, endPoint x: 575, endPoint y: 422, distance: 66.4
click at [575, 422] on div "Log Daily Workout Session" at bounding box center [528, 425] width 153 height 17
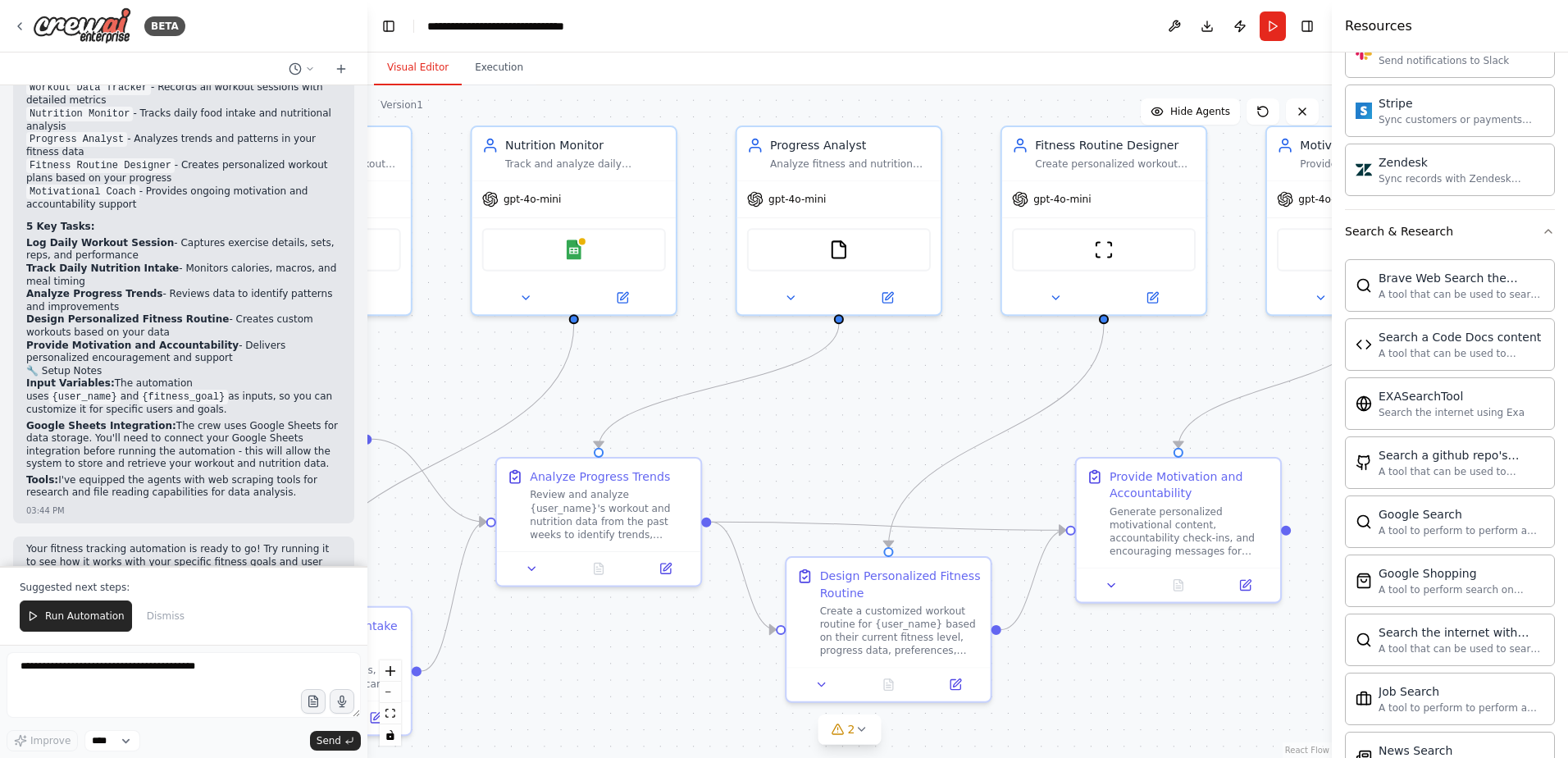
drag, startPoint x: 1114, startPoint y: 499, endPoint x: 853, endPoint y: 464, distance: 263.3
click at [853, 464] on div ".deletable-edge-delete-btn { width: 20px; height: 20px; border: 0px solid #ffff…" at bounding box center [850, 421] width 964 height 673
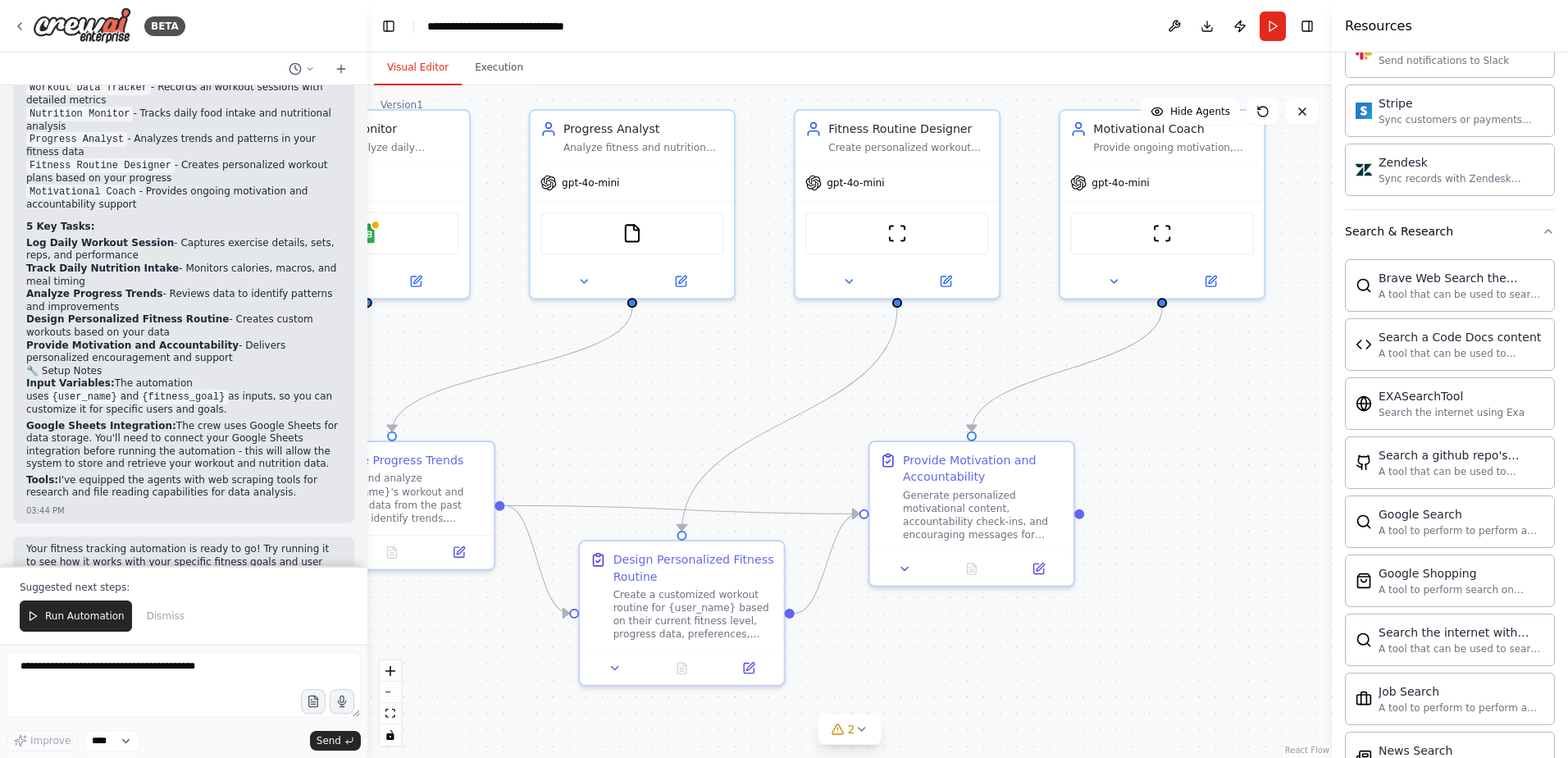
drag, startPoint x: 1204, startPoint y: 665, endPoint x: 997, endPoint y: 649, distance: 207.6
click at [997, 649] on div ".deletable-edge-delete-btn { width: 20px; height: 20px; border: 0px solid #ffff…" at bounding box center [850, 421] width 964 height 673
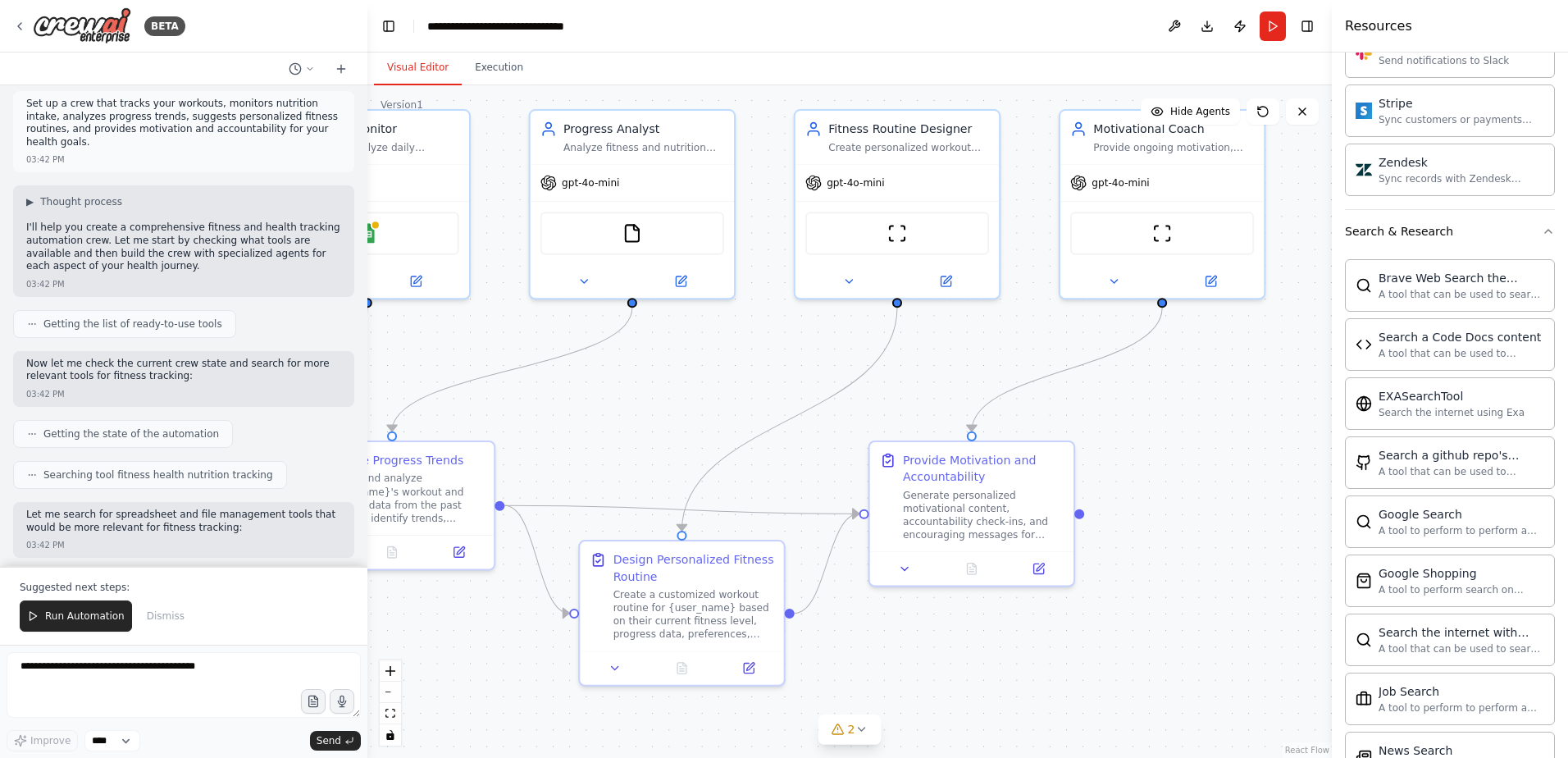
scroll to position [0, 0]
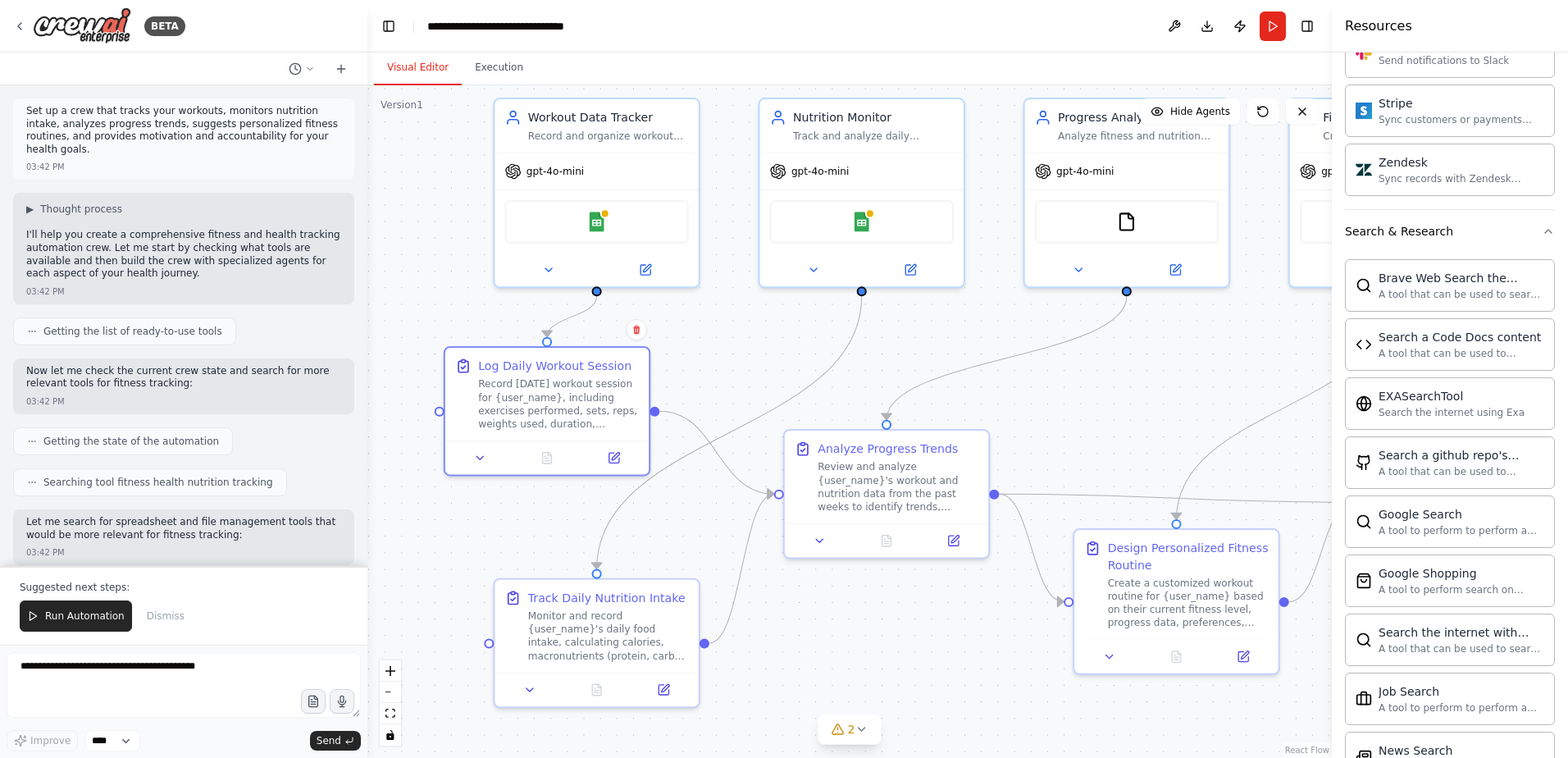
drag, startPoint x: 585, startPoint y: 400, endPoint x: 1080, endPoint y: 389, distance: 495.1
click at [1080, 389] on div ".deletable-edge-delete-btn { width: 20px; height: 20px; border: 0px solid #ffff…" at bounding box center [850, 421] width 964 height 673
click at [860, 735] on icon at bounding box center [860, 729] width 13 height 13
